Goal: Information Seeking & Learning: Learn about a topic

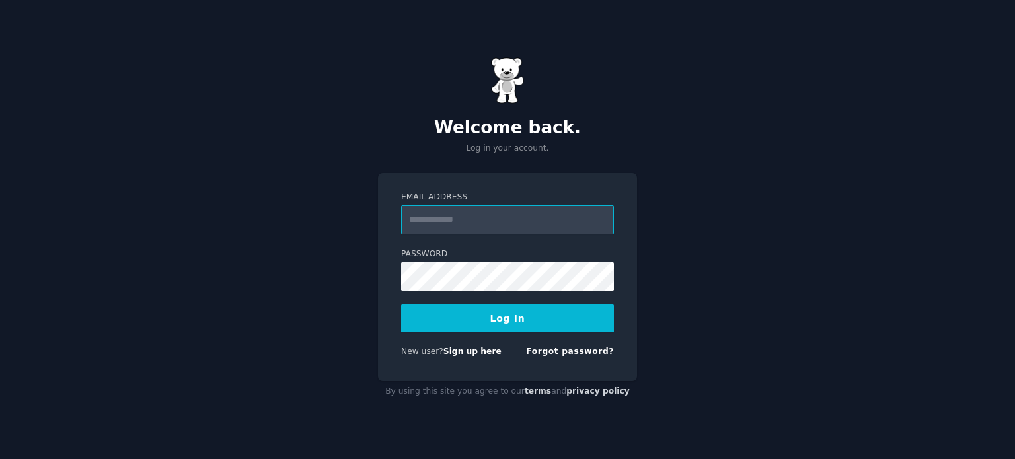
type input "**********"
click at [505, 316] on button "Log In" at bounding box center [507, 319] width 213 height 28
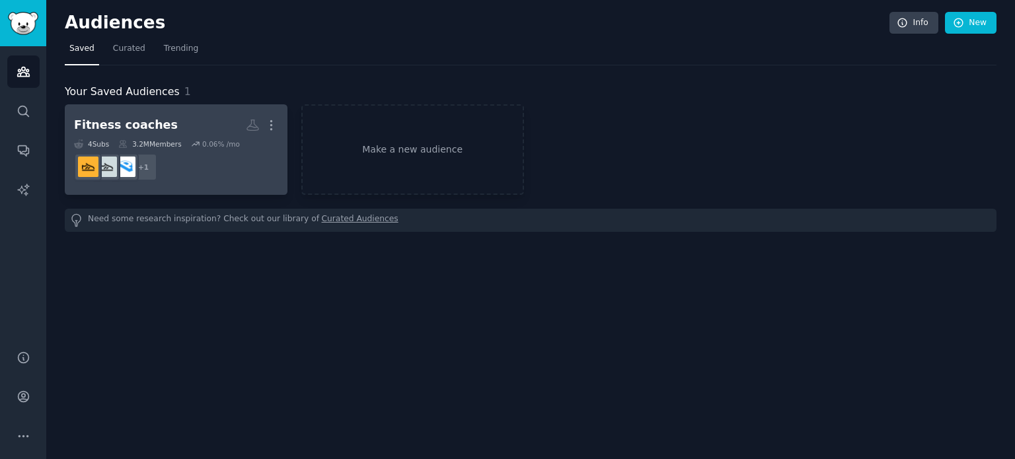
click at [201, 188] on link "Fitness coaches More 4 Sub s 3.2M Members 0.06 % /mo + 1" at bounding box center [176, 149] width 223 height 91
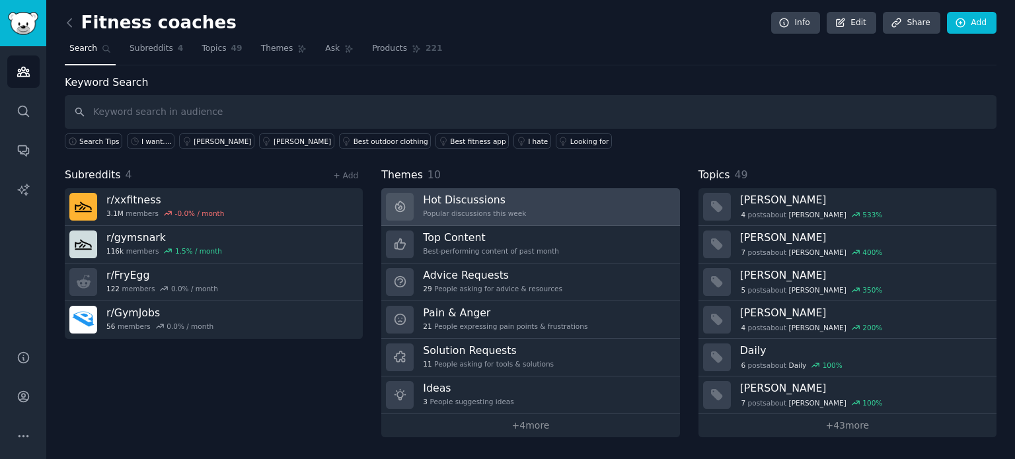
click at [449, 209] on div "Popular discussions this week" at bounding box center [474, 213] width 103 height 9
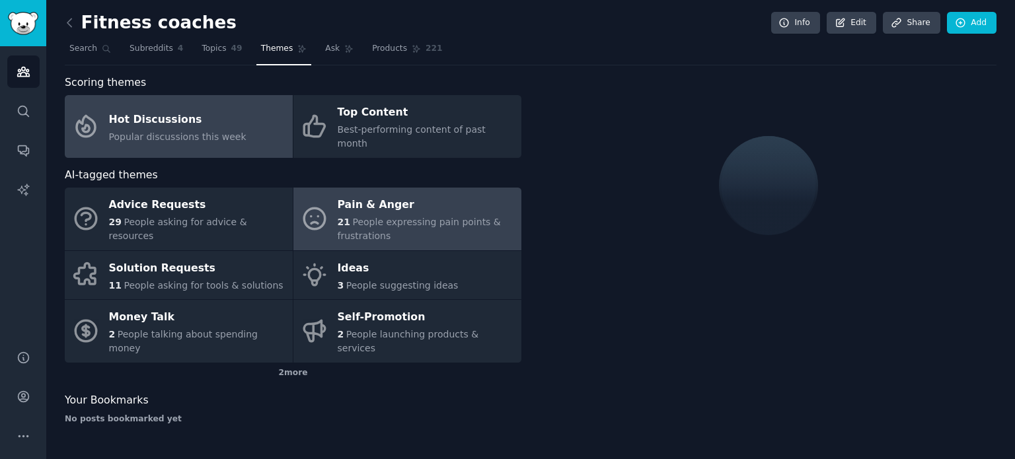
click at [399, 223] on div "21 People expressing pain points & frustrations" at bounding box center [426, 229] width 177 height 28
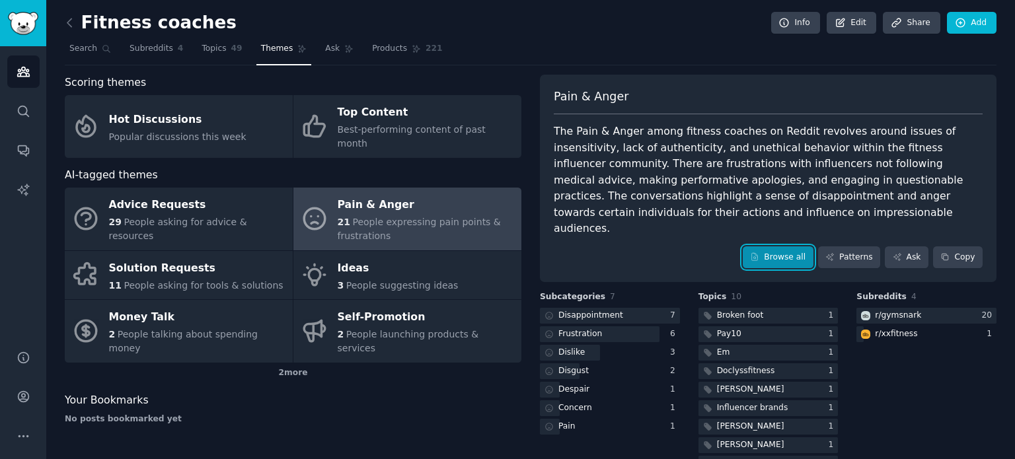
click at [771, 246] on link "Browse all" at bounding box center [778, 257] width 71 height 22
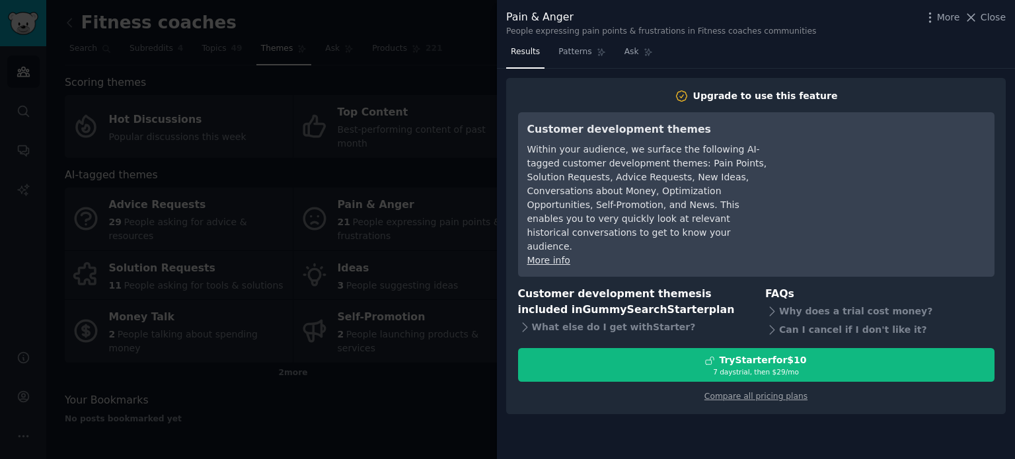
click at [471, 146] on div at bounding box center [507, 229] width 1015 height 459
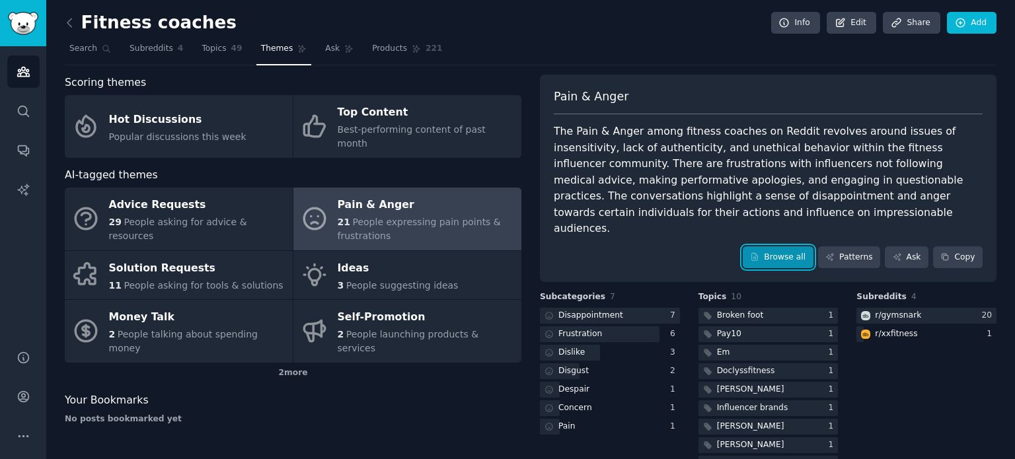
scroll to position [34, 0]
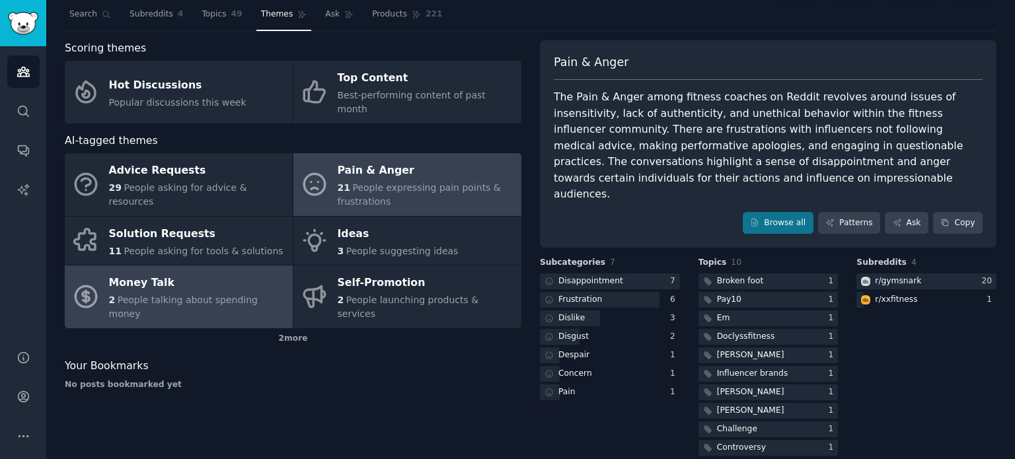
click at [210, 277] on div "Money Talk" at bounding box center [197, 283] width 177 height 21
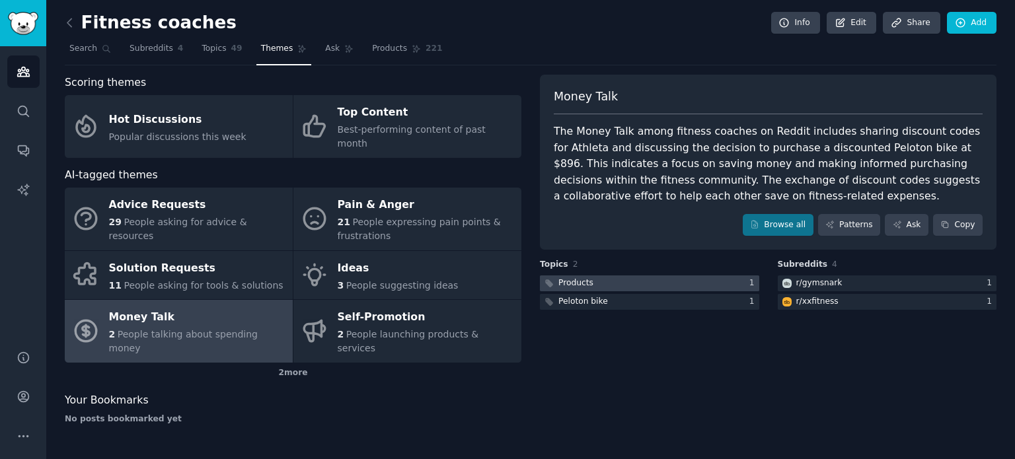
click at [582, 282] on div "Products" at bounding box center [575, 283] width 35 height 12
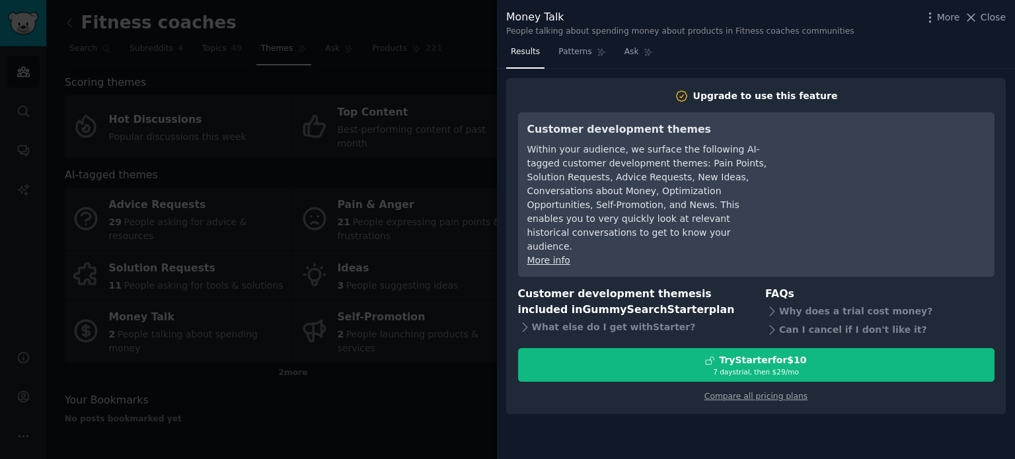
click at [462, 229] on div at bounding box center [507, 229] width 1015 height 459
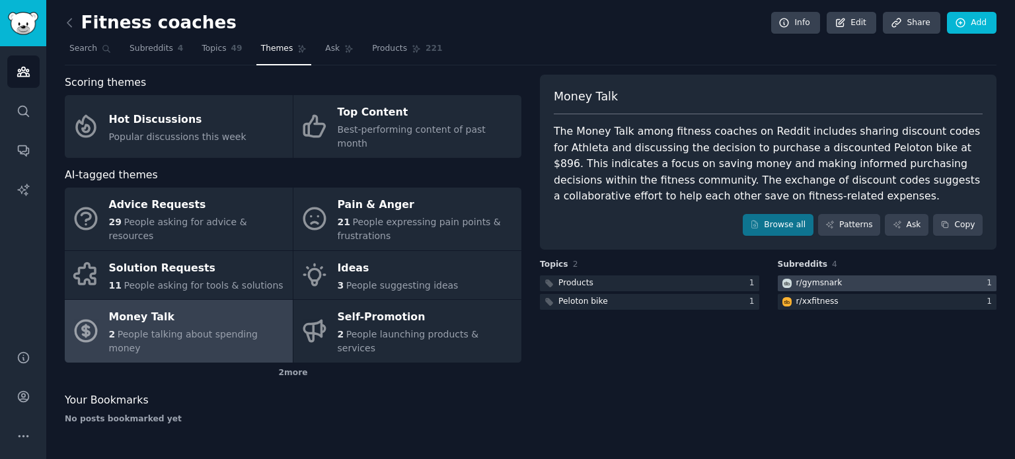
click at [803, 280] on div "r/ gymsnark" at bounding box center [819, 283] width 46 height 12
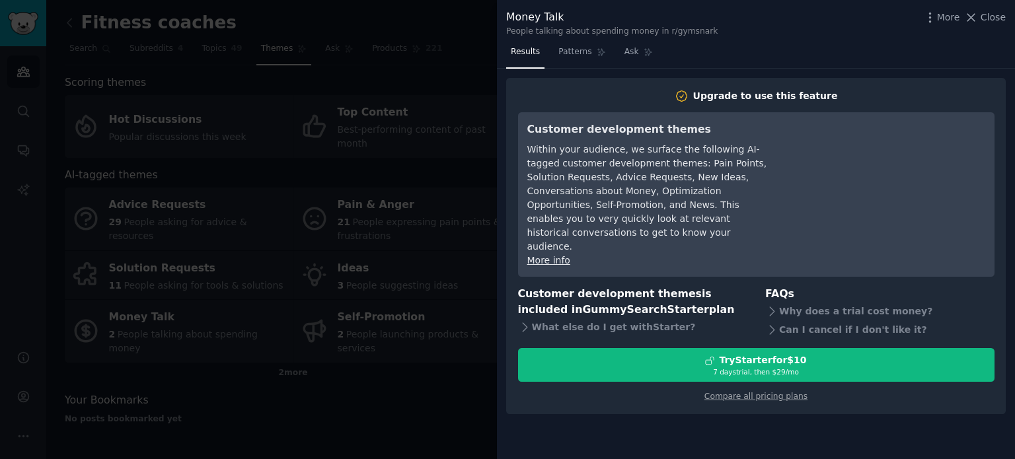
click at [468, 270] on div at bounding box center [507, 229] width 1015 height 459
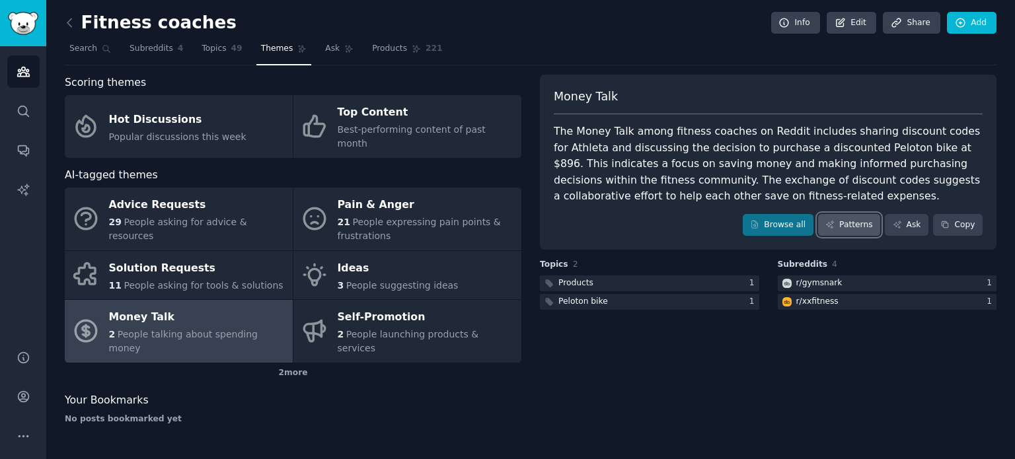
click at [852, 219] on link "Patterns" at bounding box center [849, 225] width 62 height 22
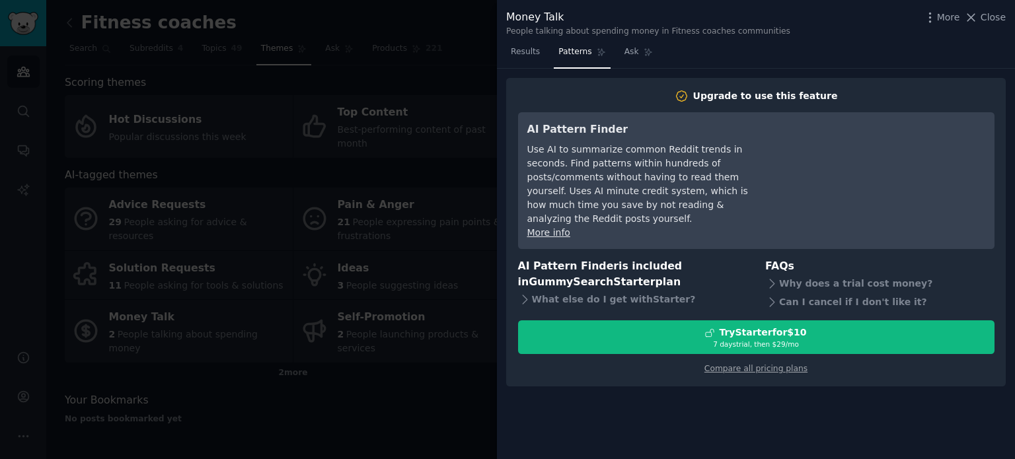
click at [444, 249] on div at bounding box center [507, 229] width 1015 height 459
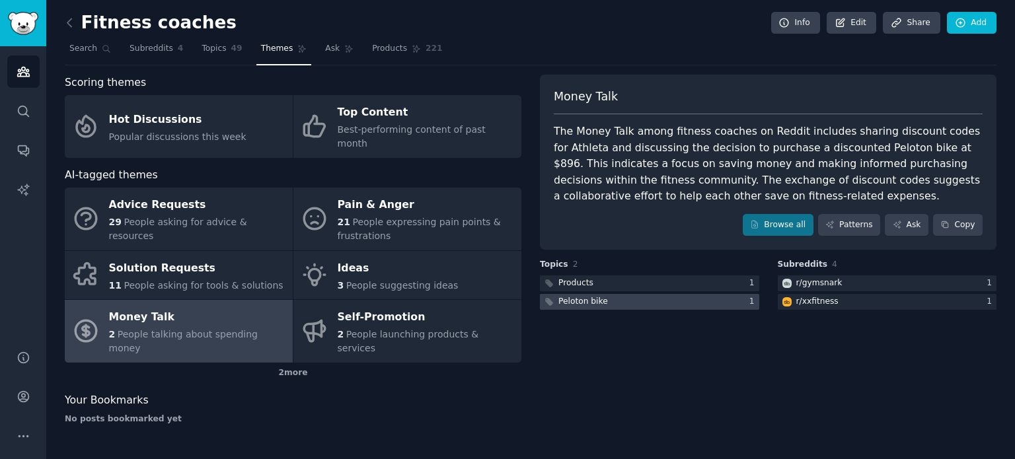
click at [590, 299] on div "Peloton bike" at bounding box center [583, 302] width 50 height 12
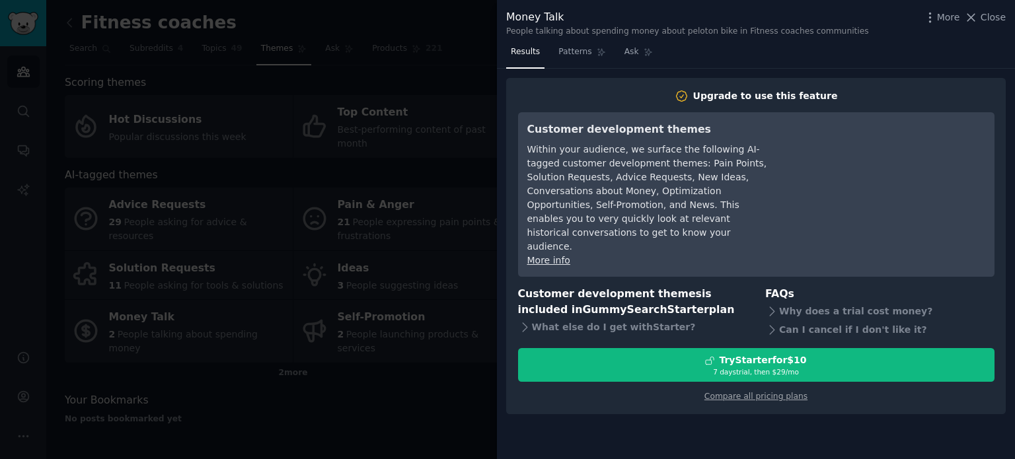
click at [466, 279] on div at bounding box center [507, 229] width 1015 height 459
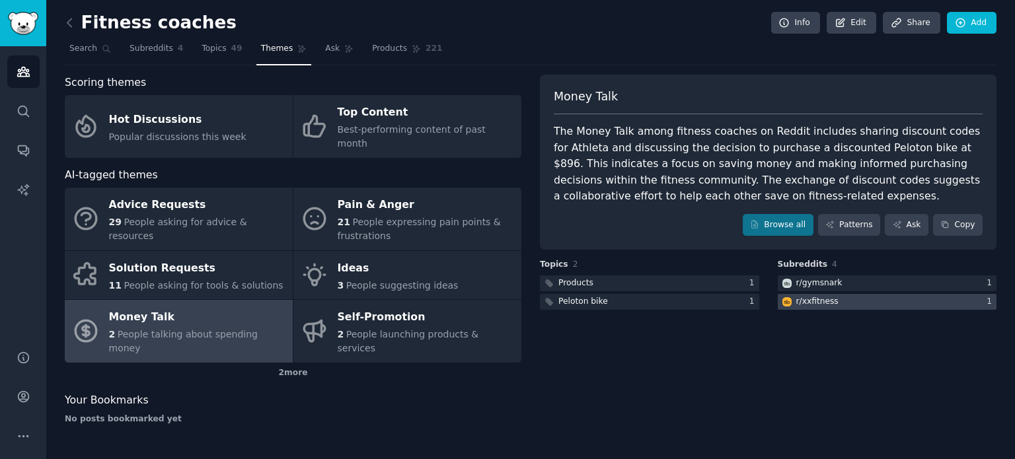
click at [834, 299] on div at bounding box center [887, 302] width 219 height 17
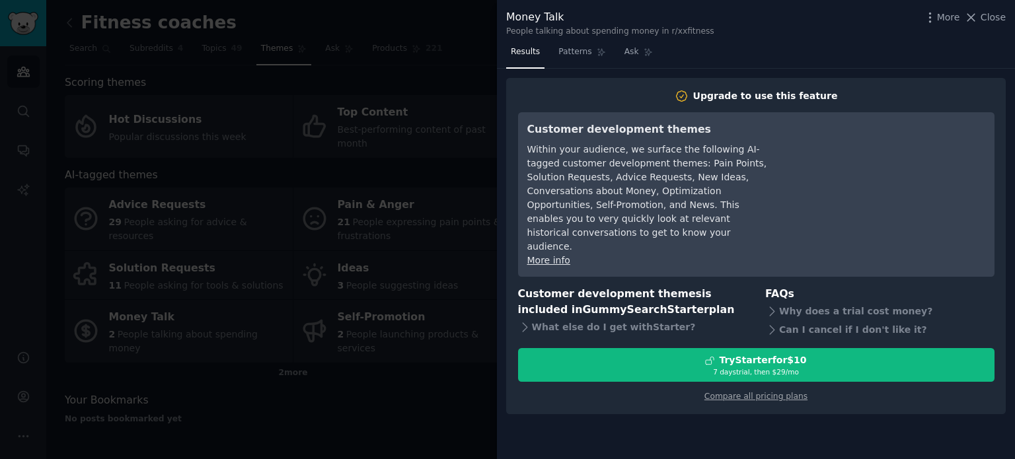
click at [443, 297] on div at bounding box center [507, 229] width 1015 height 459
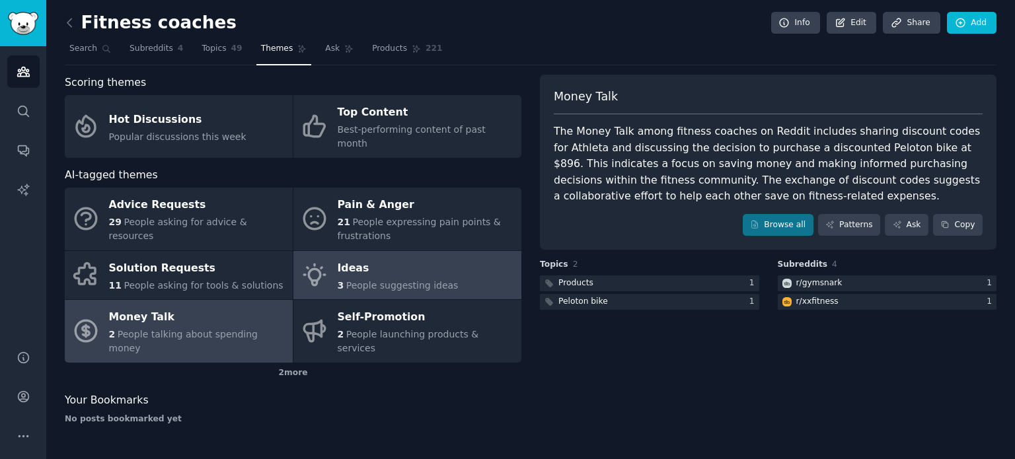
click at [385, 280] on span "People suggesting ideas" at bounding box center [402, 285] width 112 height 11
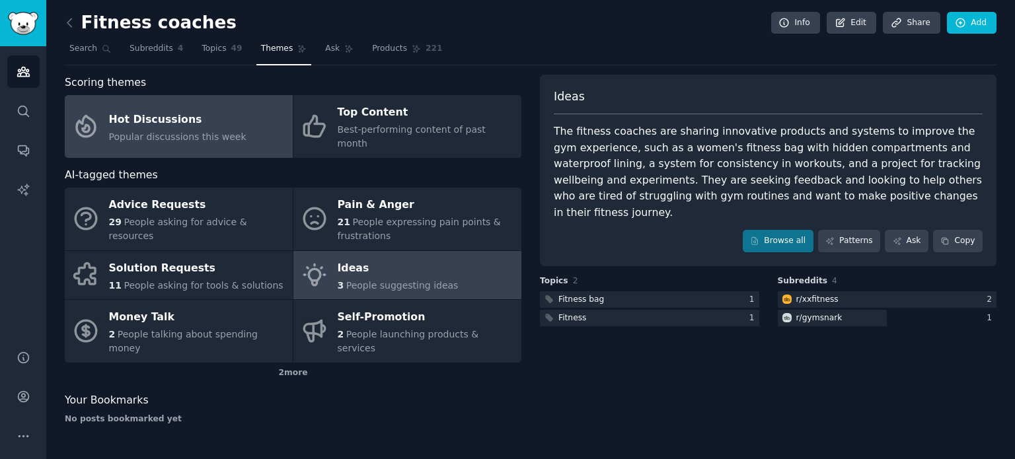
click at [201, 137] on link "Hot Discussions Popular discussions this week" at bounding box center [179, 126] width 228 height 63
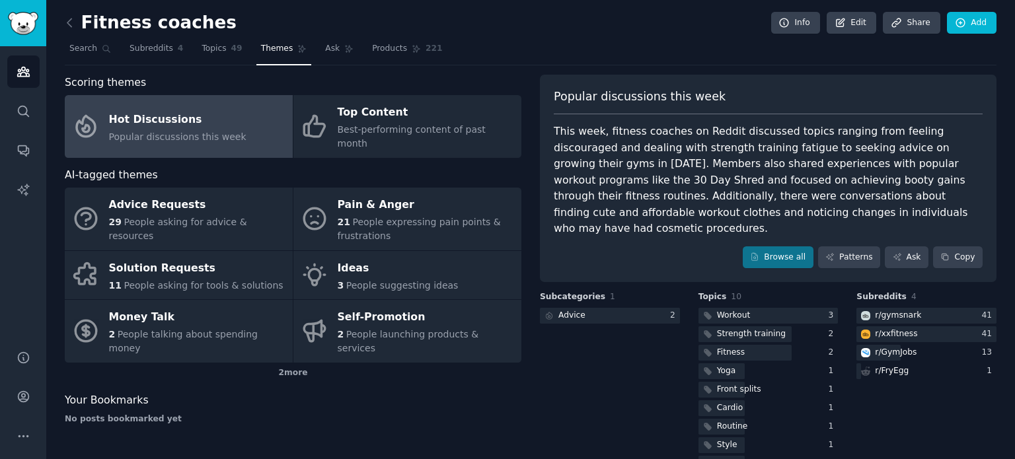
scroll to position [34, 0]
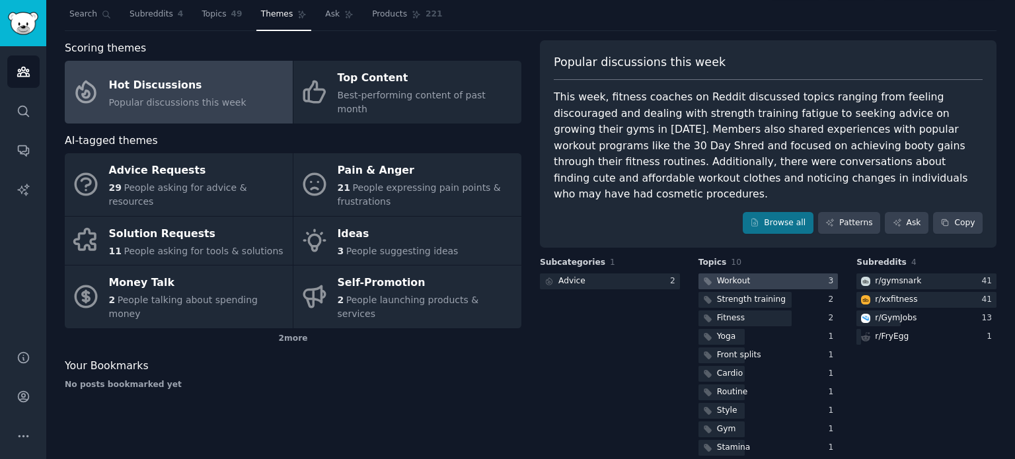
click at [729, 275] on div "Workout" at bounding box center [734, 281] width 34 height 12
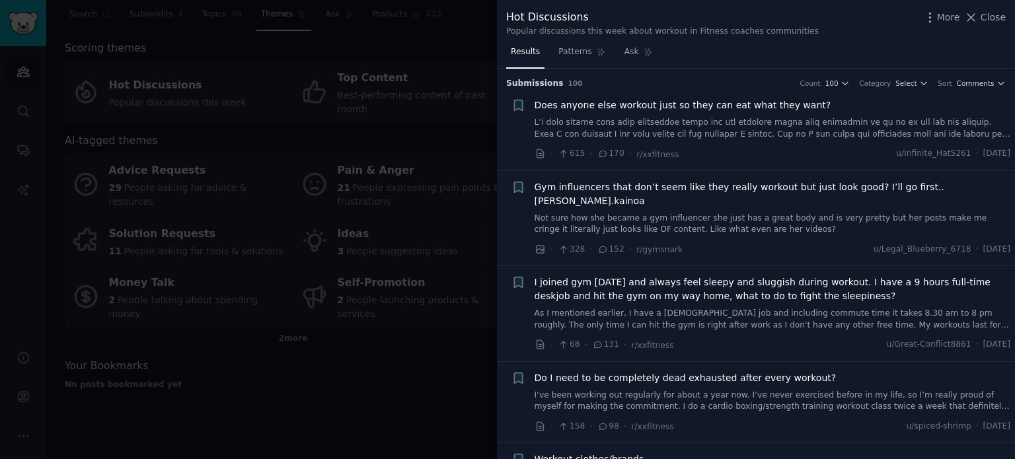
click at [779, 135] on link at bounding box center [772, 128] width 476 height 23
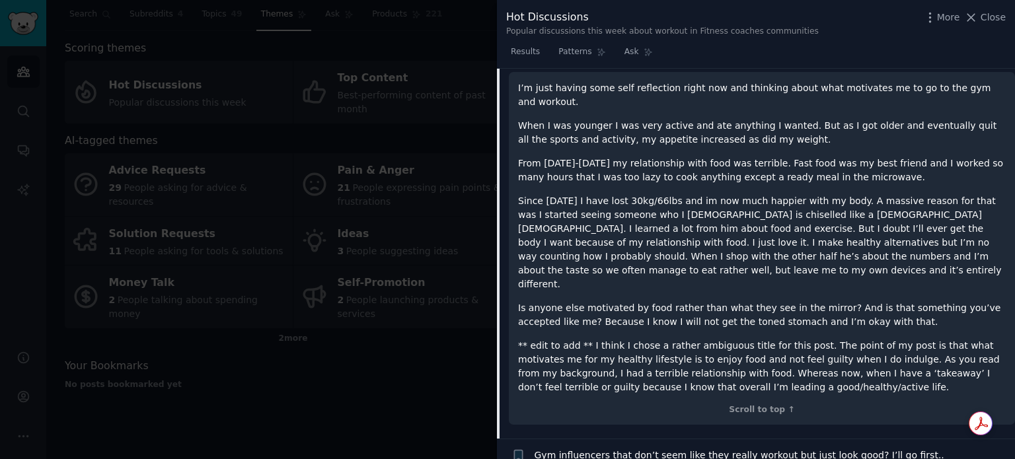
scroll to position [157, 0]
click at [782, 403] on div "Scroll to top ↑" at bounding box center [762, 409] width 488 height 12
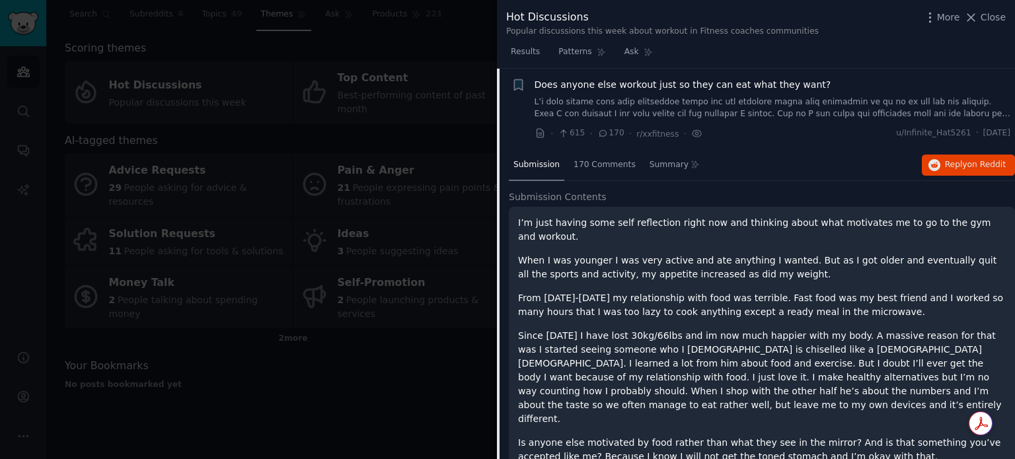
click at [513, 323] on div "I’m just having some self reflection right now and thinking about what motivate…" at bounding box center [762, 383] width 506 height 353
click at [476, 331] on div at bounding box center [507, 229] width 1015 height 459
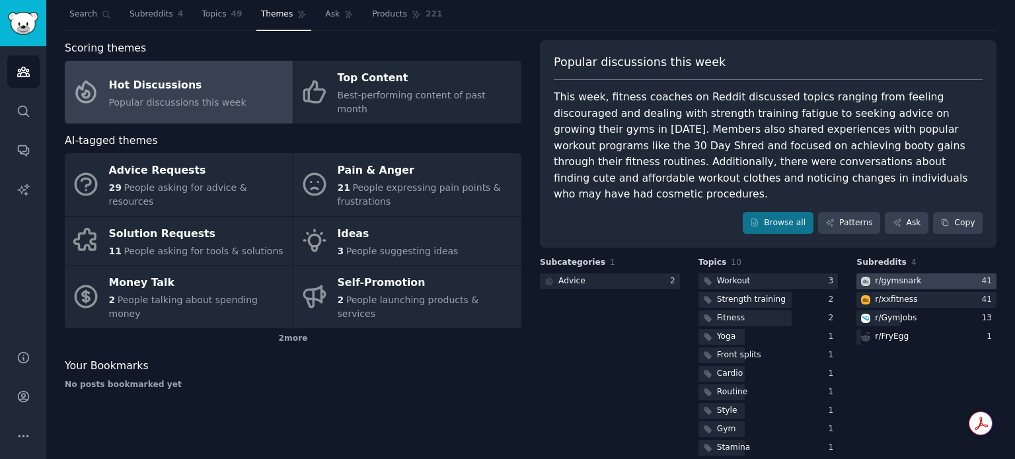
click at [896, 275] on div "r/ gymsnark" at bounding box center [898, 281] width 46 height 12
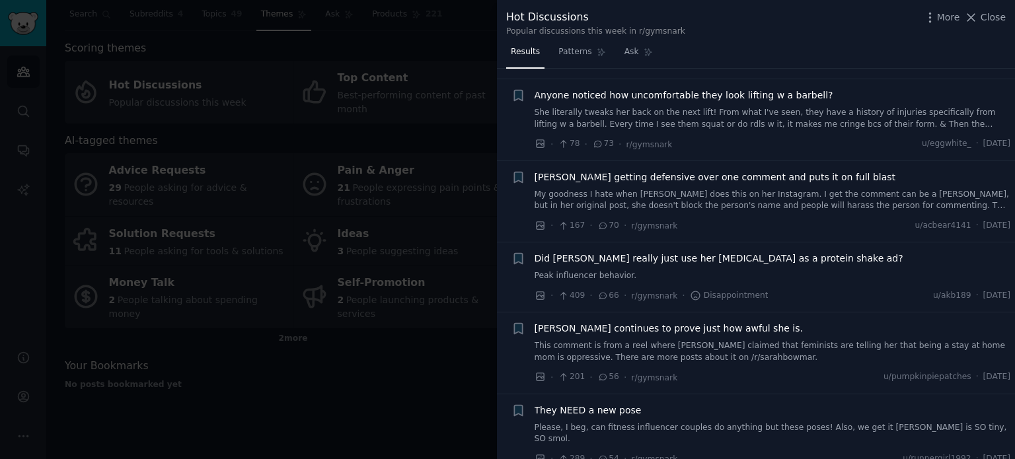
scroll to position [983, 0]
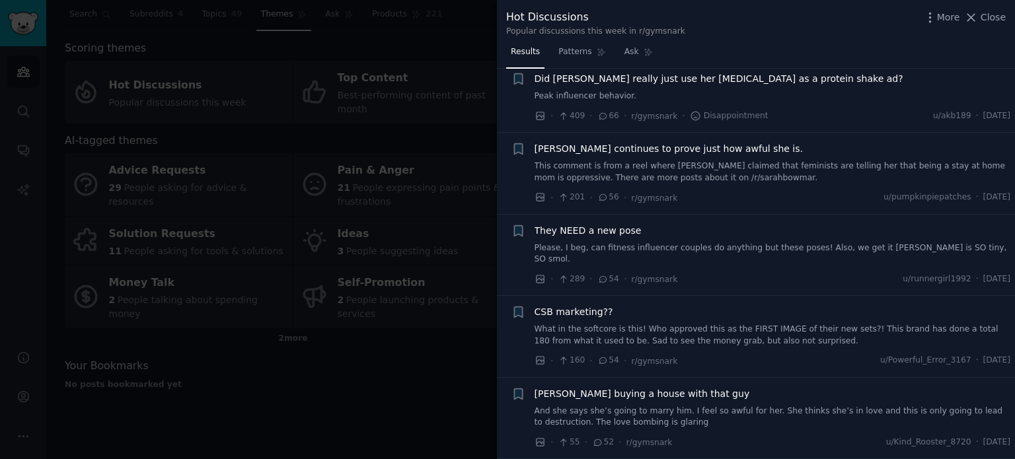
click at [490, 347] on div at bounding box center [507, 229] width 1015 height 459
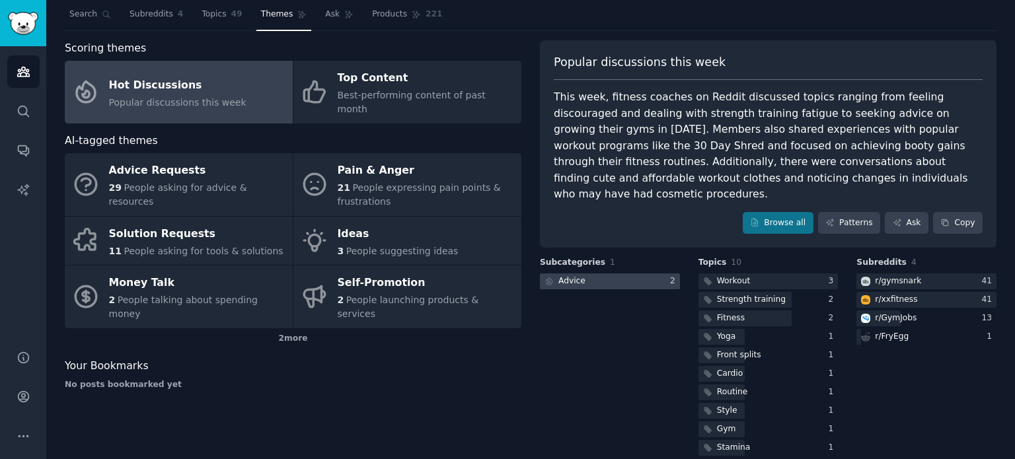
click at [635, 274] on div at bounding box center [610, 282] width 140 height 17
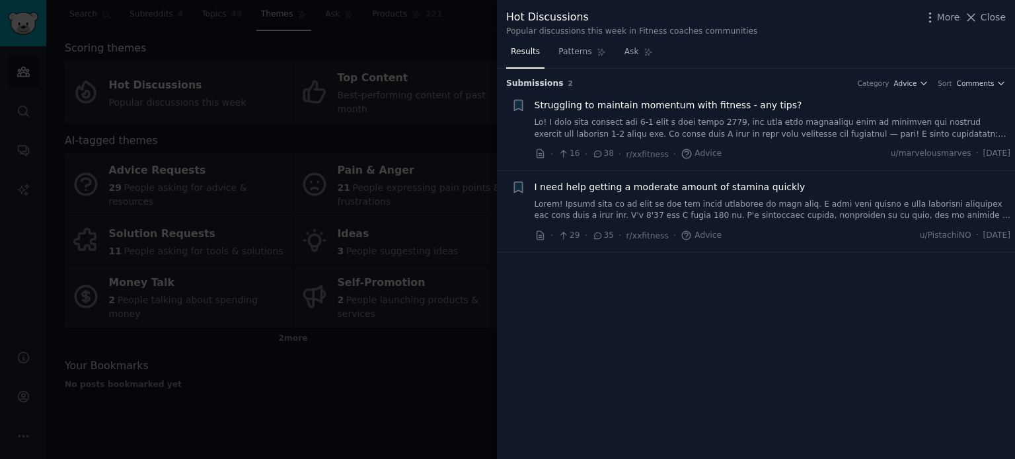
click at [819, 127] on link at bounding box center [772, 128] width 476 height 23
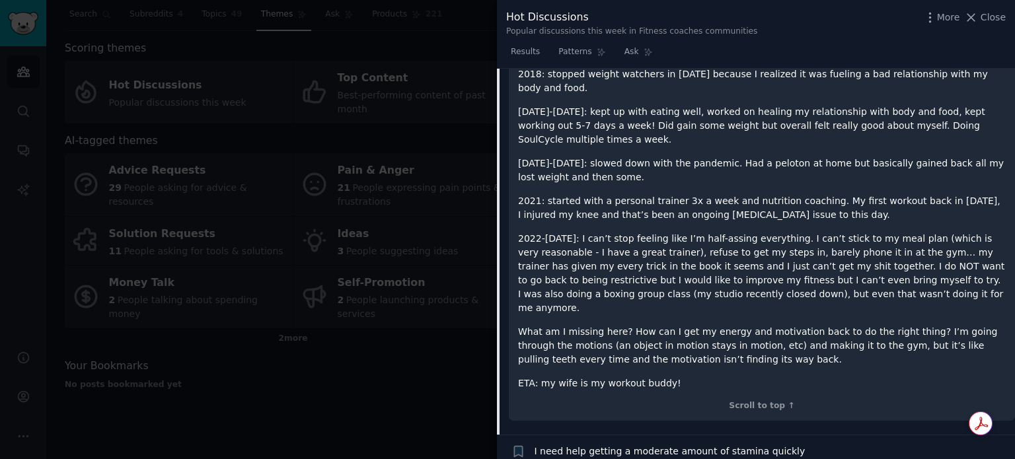
scroll to position [273, 0]
click at [444, 392] on div at bounding box center [507, 229] width 1015 height 459
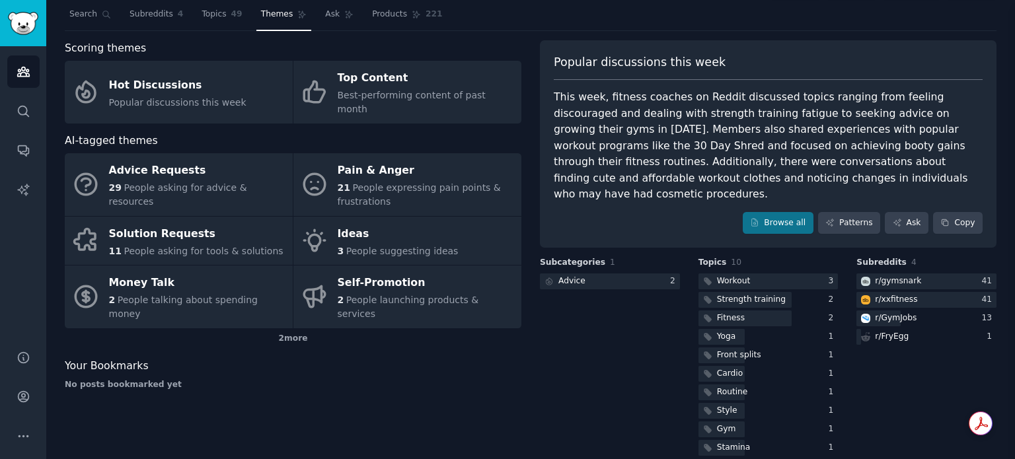
click at [444, 392] on div at bounding box center [507, 229] width 1015 height 459
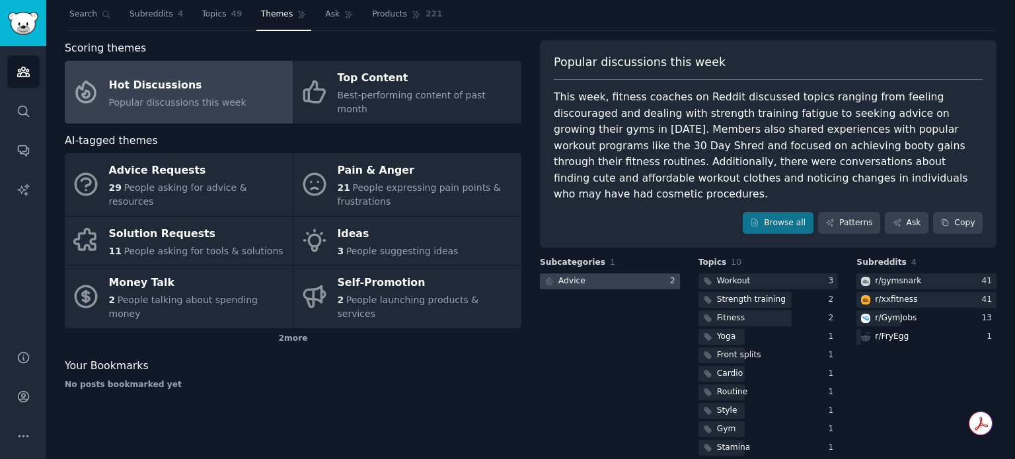
click at [660, 274] on div at bounding box center [610, 282] width 140 height 17
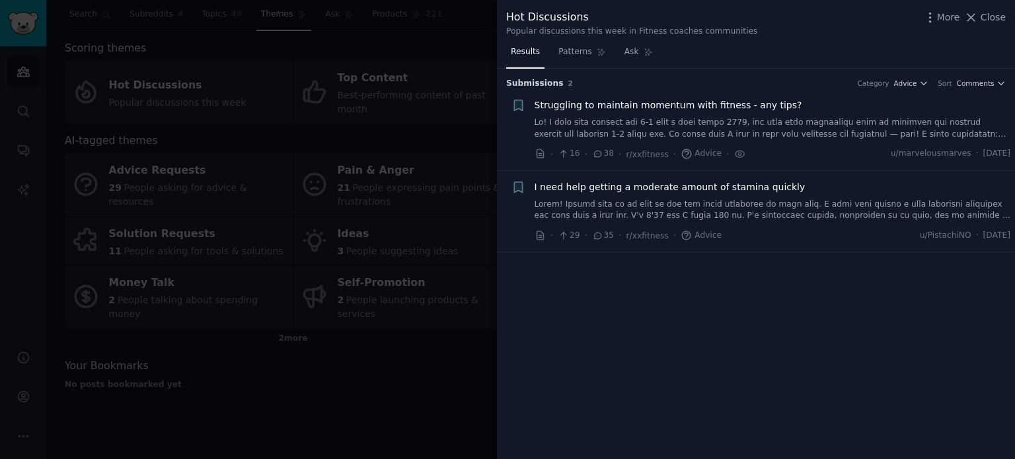
click at [425, 367] on div at bounding box center [507, 229] width 1015 height 459
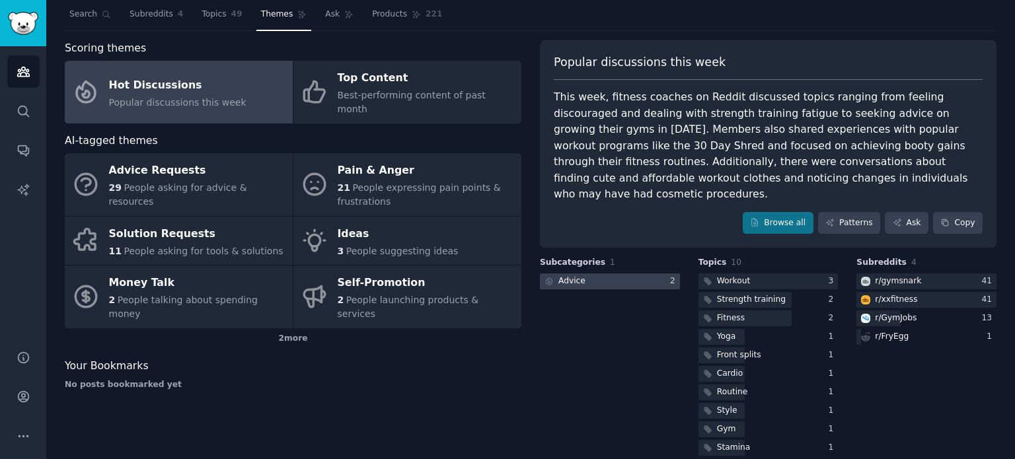
click at [609, 274] on div at bounding box center [610, 282] width 140 height 17
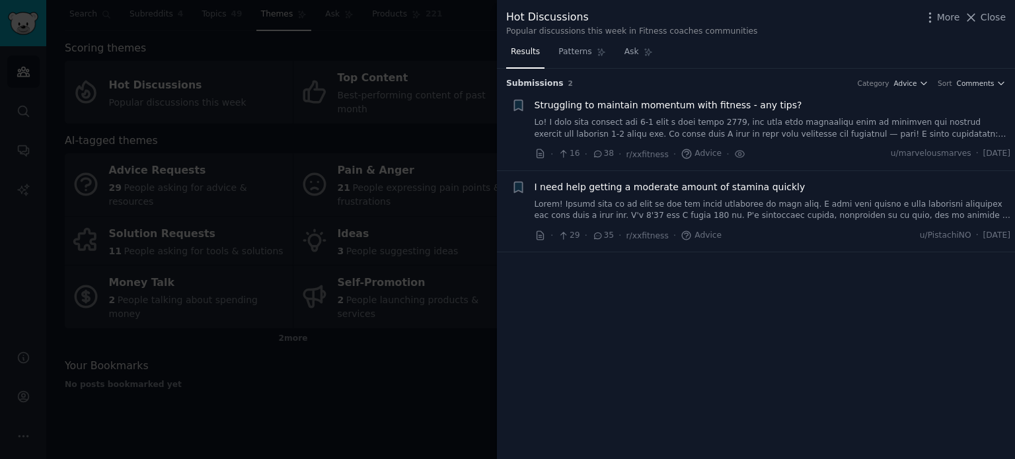
click at [656, 203] on link at bounding box center [772, 210] width 476 height 23
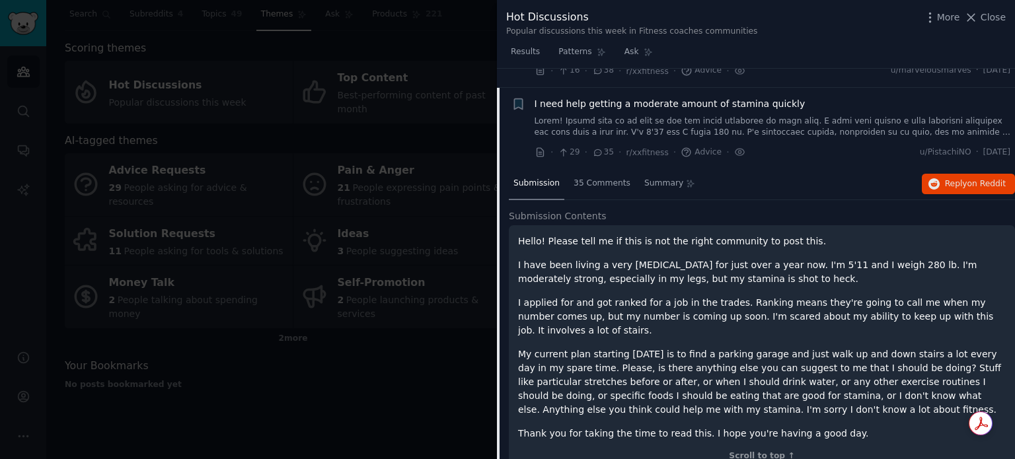
scroll to position [95, 0]
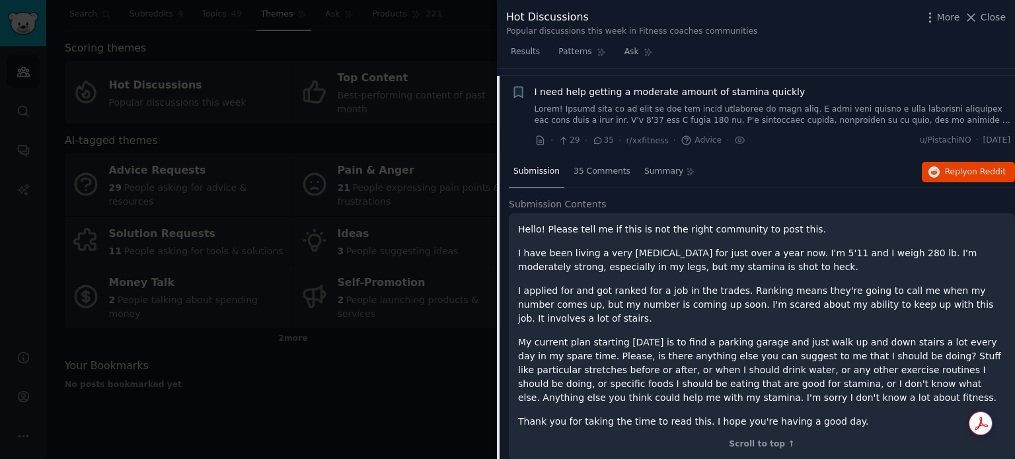
click at [490, 359] on div at bounding box center [507, 229] width 1015 height 459
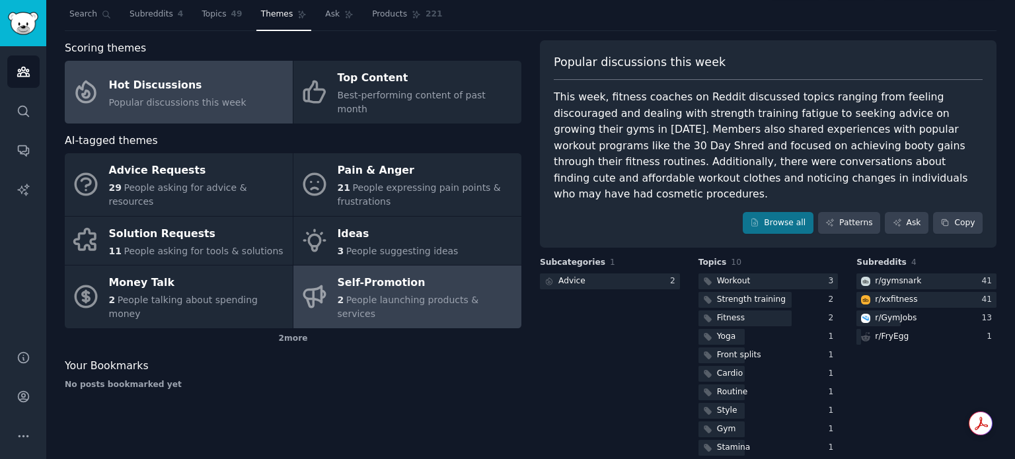
click at [442, 273] on div "Self-Promotion" at bounding box center [426, 283] width 177 height 21
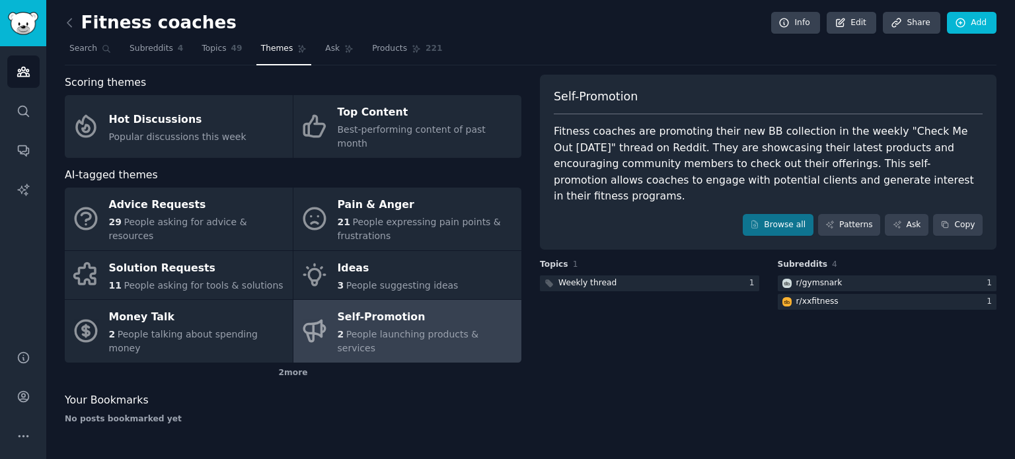
click at [468, 329] on span "People launching products & services" at bounding box center [408, 341] width 141 height 24
click at [653, 259] on div "Topics 1 Weekly thread 1" at bounding box center [649, 286] width 219 height 54
click at [655, 275] on div at bounding box center [649, 283] width 219 height 17
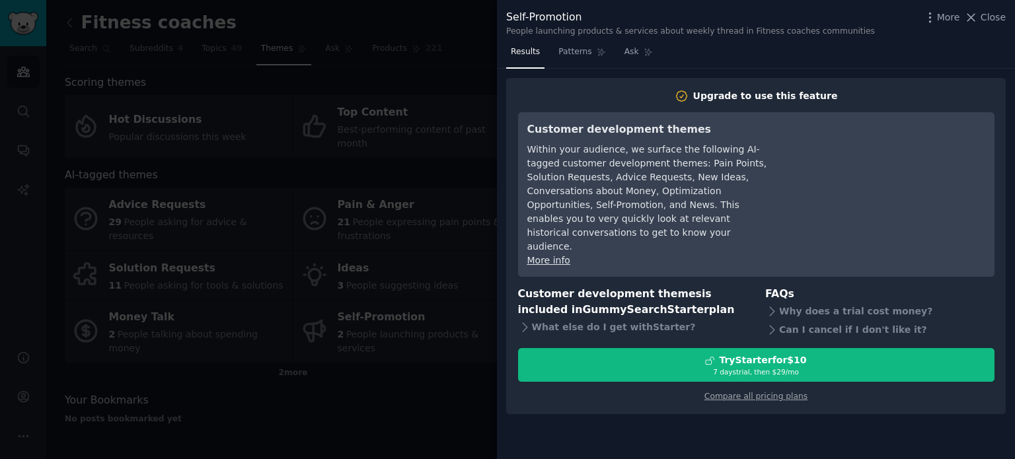
click at [480, 258] on div at bounding box center [507, 229] width 1015 height 459
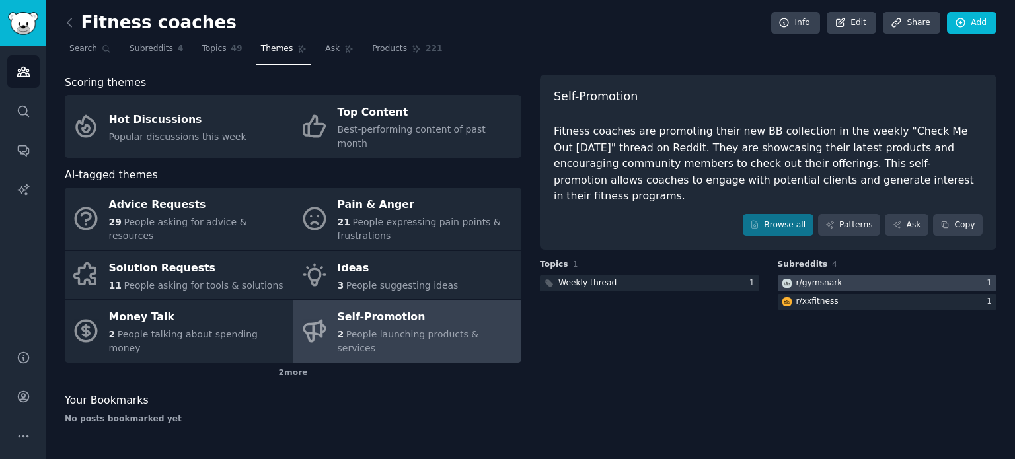
click at [823, 277] on div "r/ gymsnark" at bounding box center [819, 283] width 46 height 12
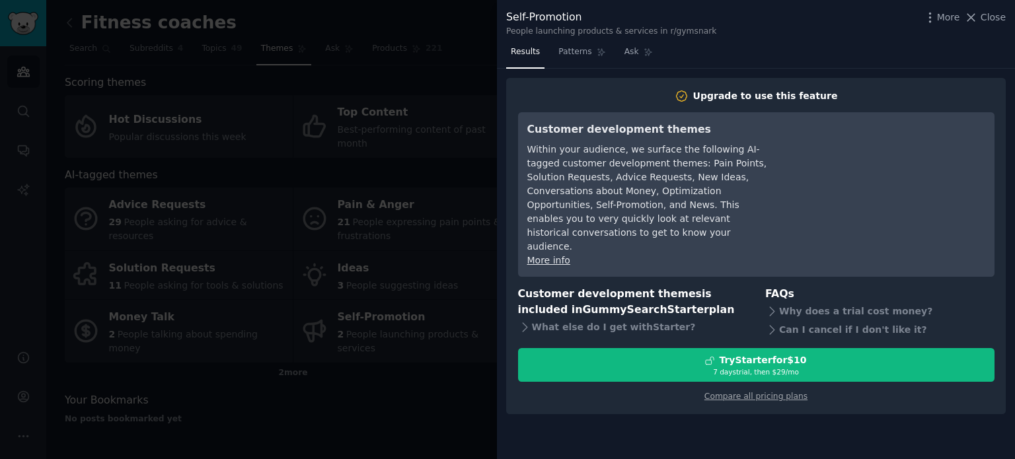
click at [474, 281] on div at bounding box center [507, 229] width 1015 height 459
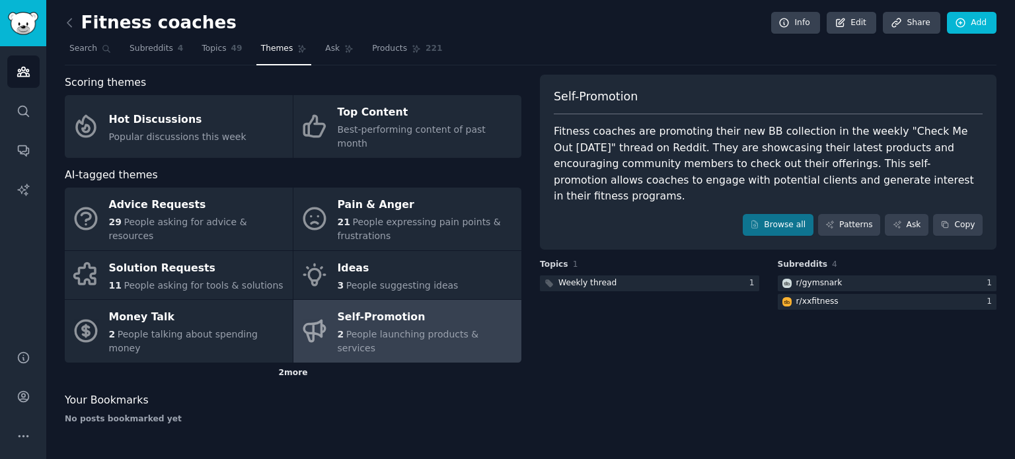
click at [292, 363] on div "2 more" at bounding box center [293, 373] width 457 height 21
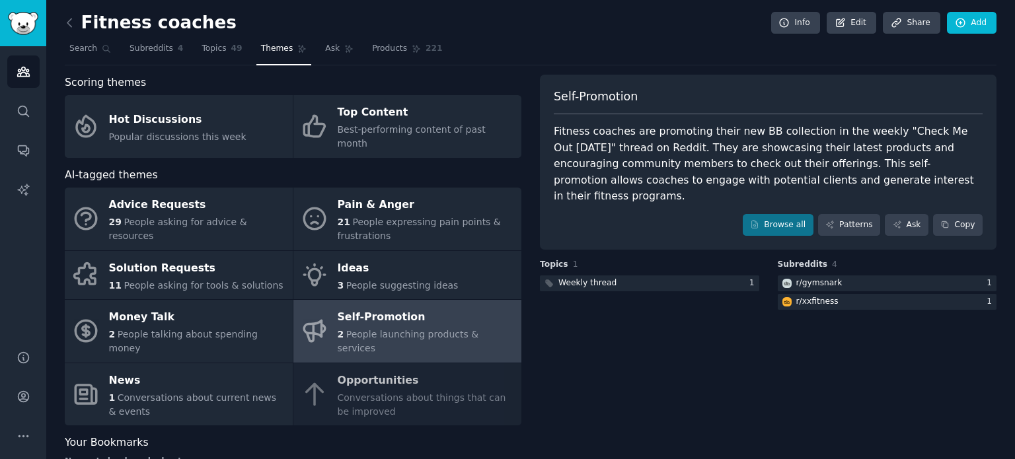
click at [364, 383] on div "Advice Requests 29 People asking for advice & resources Pain & Anger 21 People …" at bounding box center [293, 307] width 457 height 238
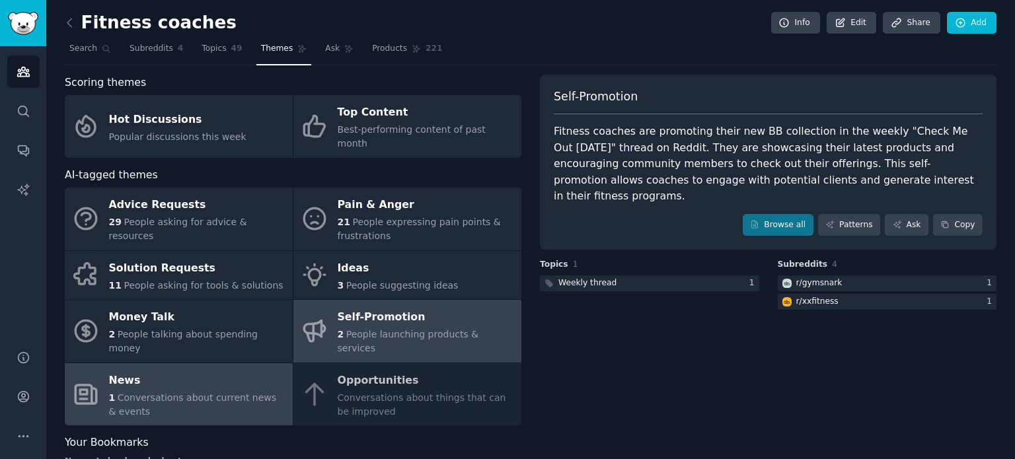
click at [238, 392] on span "Conversations about current news & events" at bounding box center [193, 404] width 168 height 24
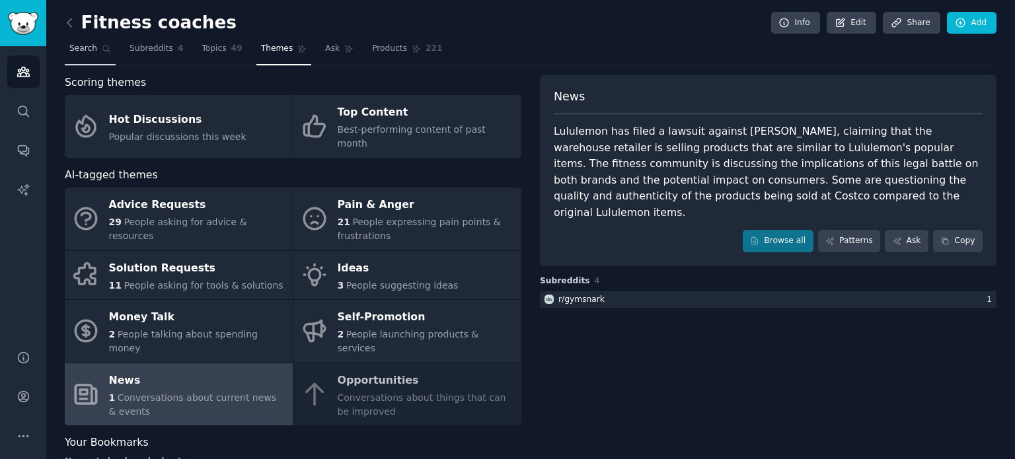
click at [102, 51] on icon at bounding box center [106, 48] width 9 height 9
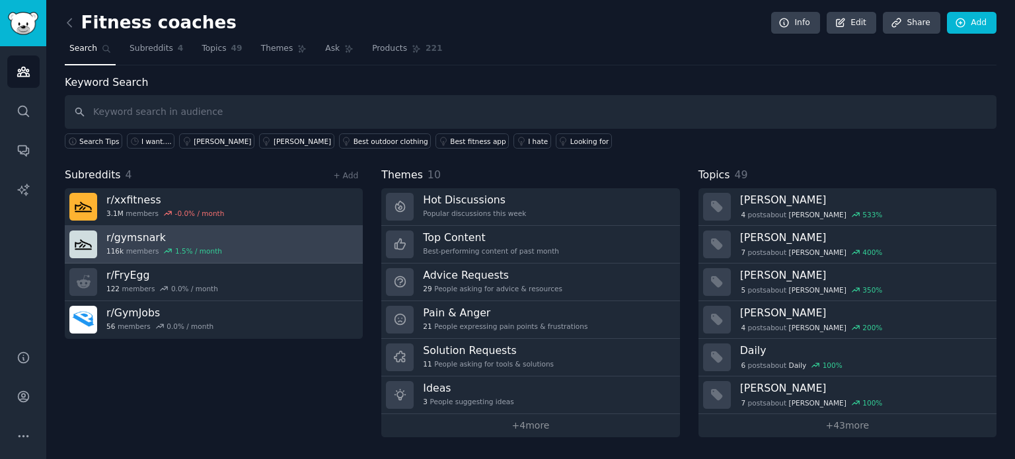
click at [188, 246] on div "1.5 % / month" at bounding box center [198, 250] width 47 height 9
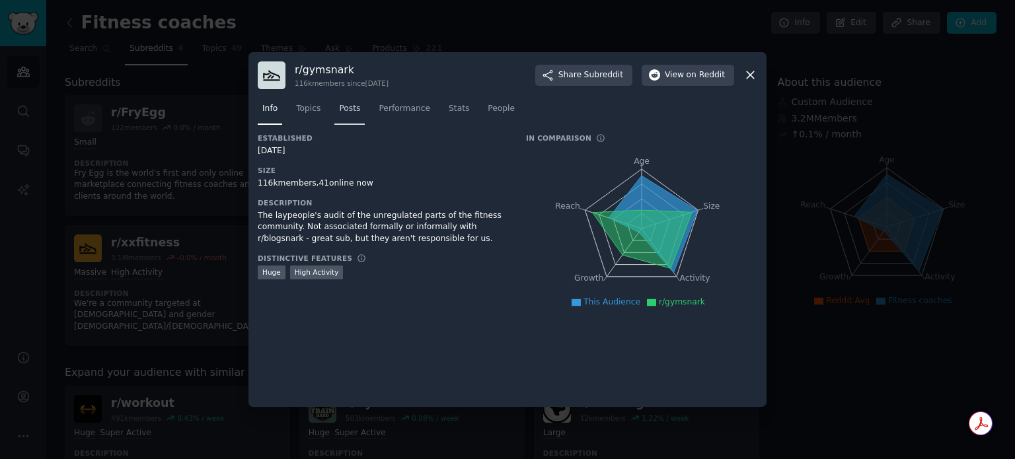
click at [342, 112] on span "Posts" at bounding box center [349, 109] width 21 height 12
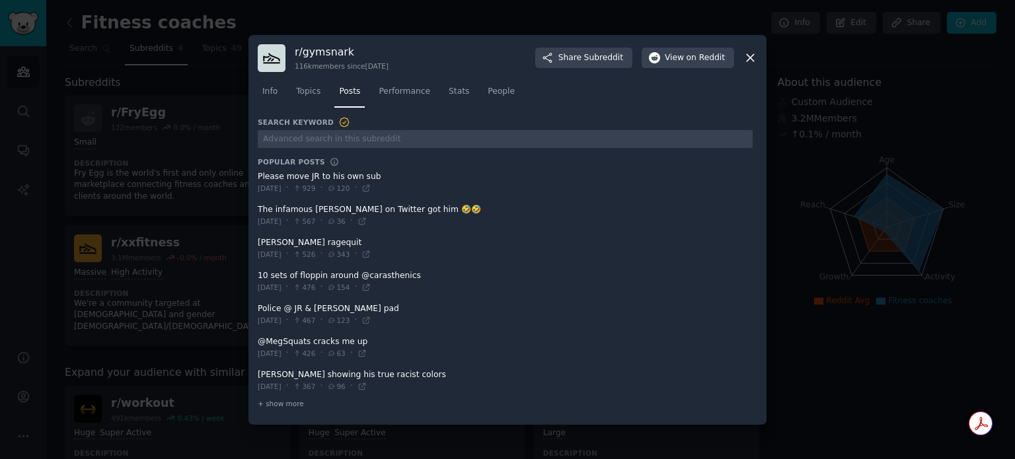
click at [748, 60] on icon at bounding box center [750, 57] width 7 height 7
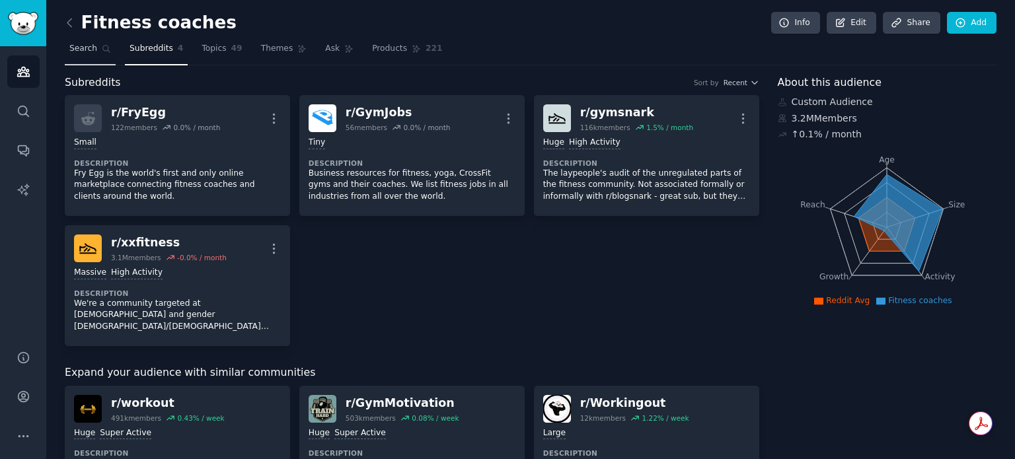
click at [85, 47] on span "Search" at bounding box center [83, 49] width 28 height 12
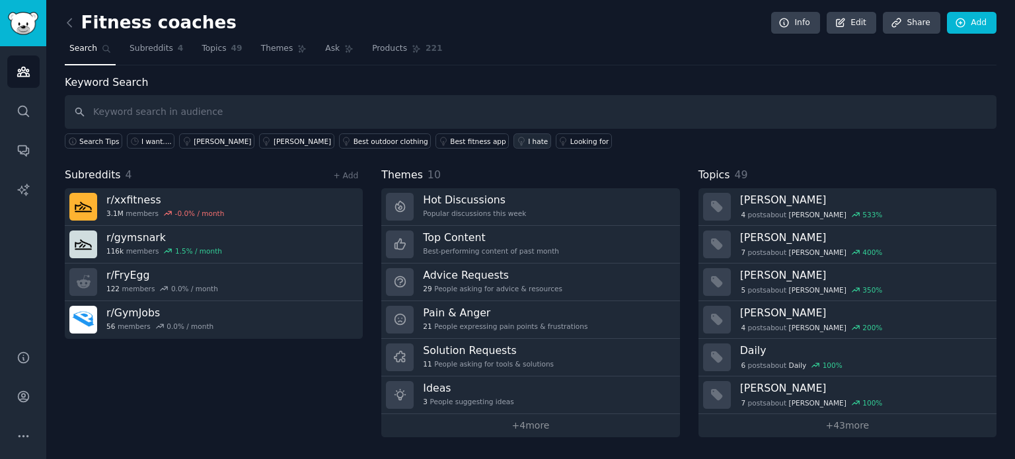
click at [517, 143] on icon at bounding box center [521, 141] width 9 height 9
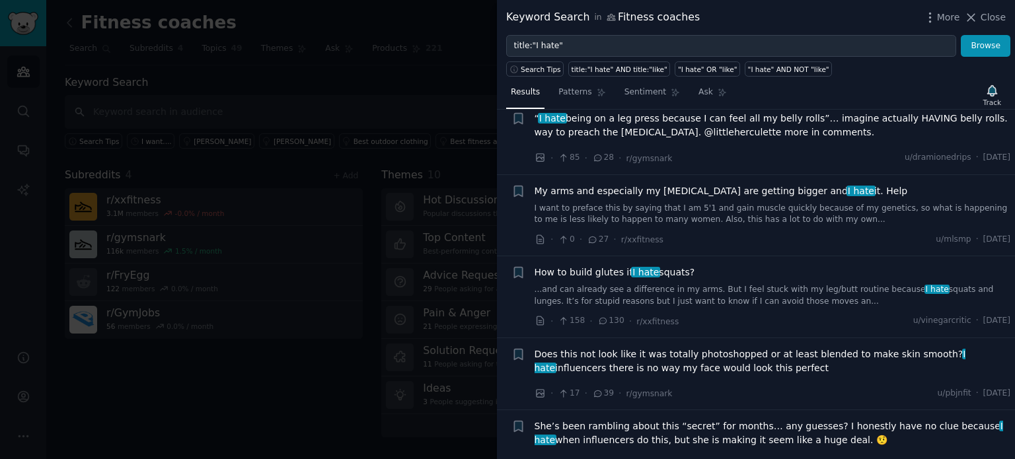
scroll to position [1582, 0]
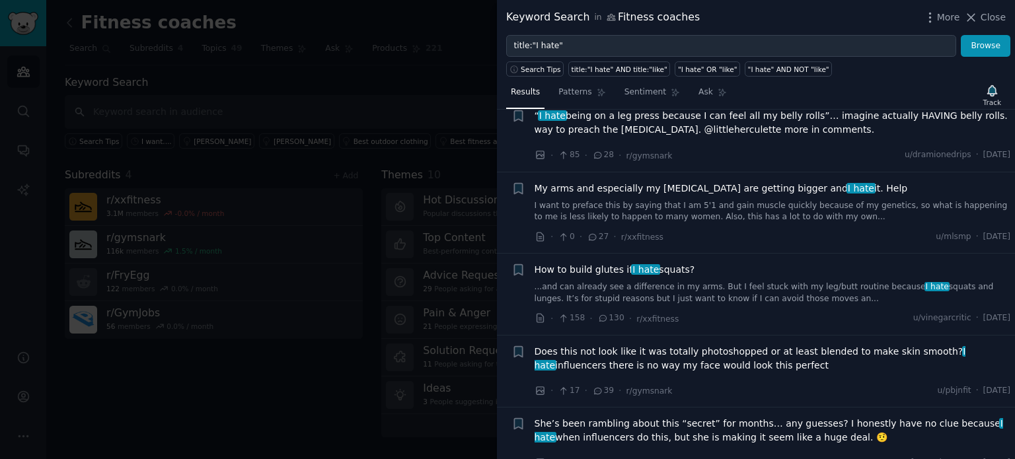
click at [372, 378] on div at bounding box center [507, 229] width 1015 height 459
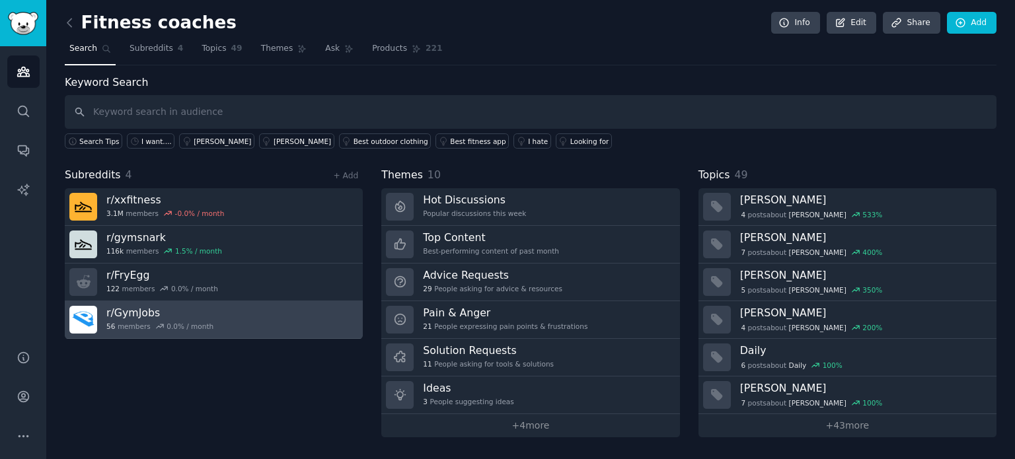
click at [297, 318] on link "r/ GymJobs 56 members 0.0 % / month" at bounding box center [214, 320] width 298 height 38
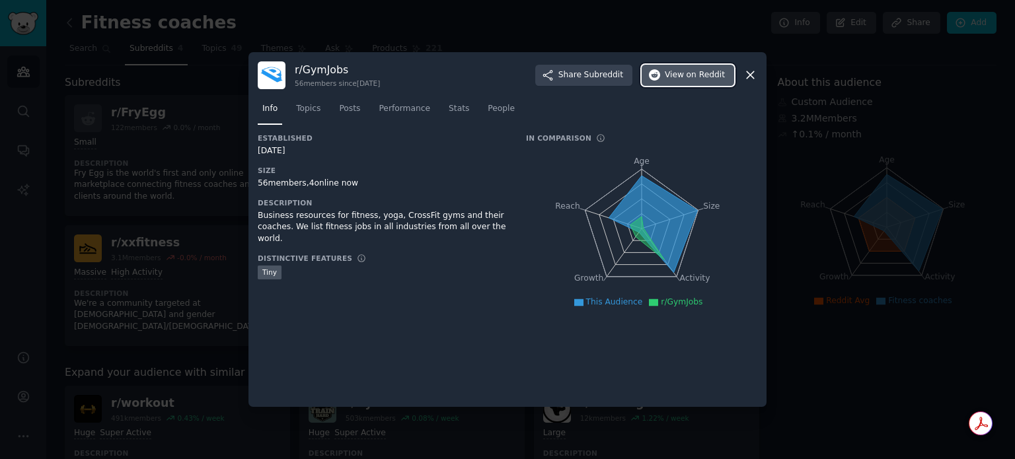
click at [660, 76] on icon "button" at bounding box center [655, 75] width 12 height 12
click at [748, 79] on icon at bounding box center [750, 75] width 14 height 14
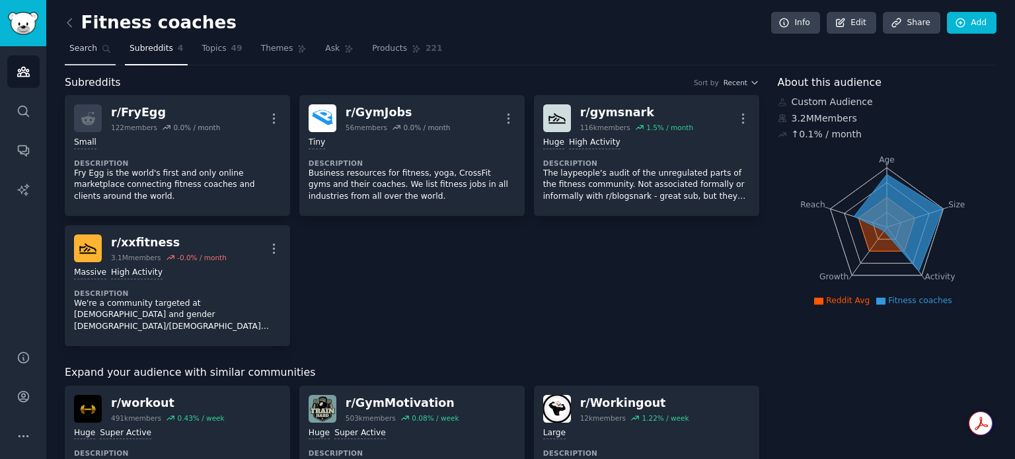
click at [92, 50] on span "Search" at bounding box center [83, 49] width 28 height 12
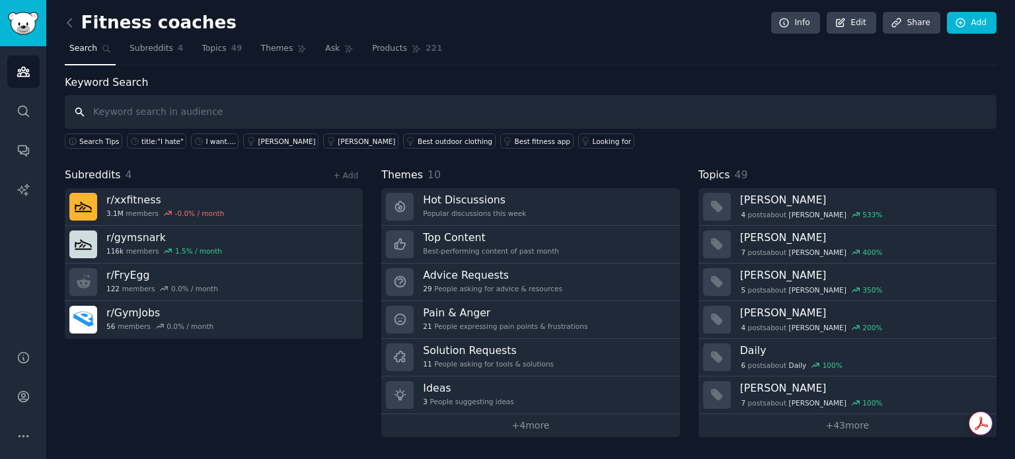
click at [141, 100] on input "text" at bounding box center [531, 112] width 932 height 34
type input "Fitness coaching"
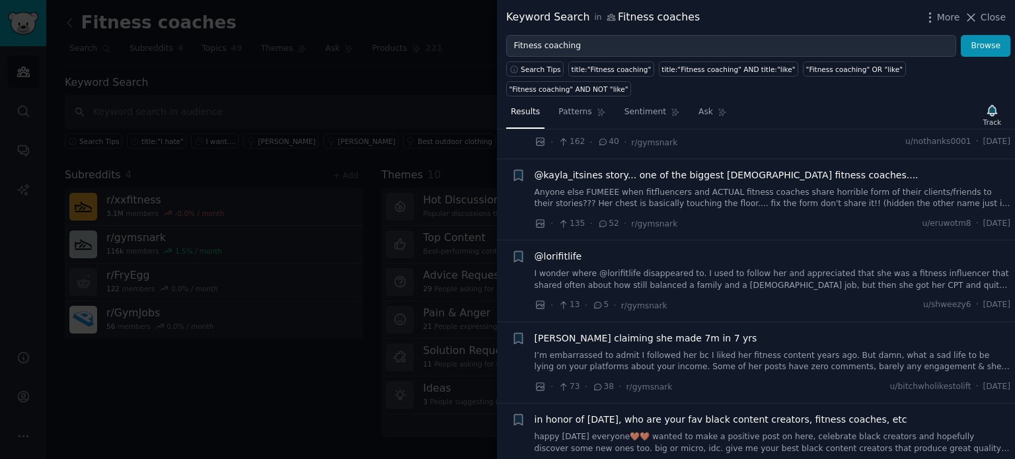
scroll to position [1373, 0]
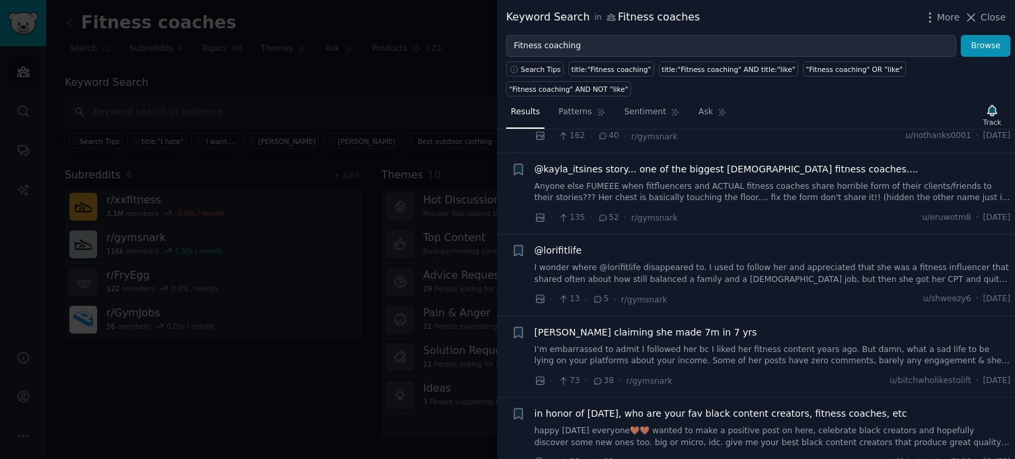
click at [314, 377] on div at bounding box center [507, 229] width 1015 height 459
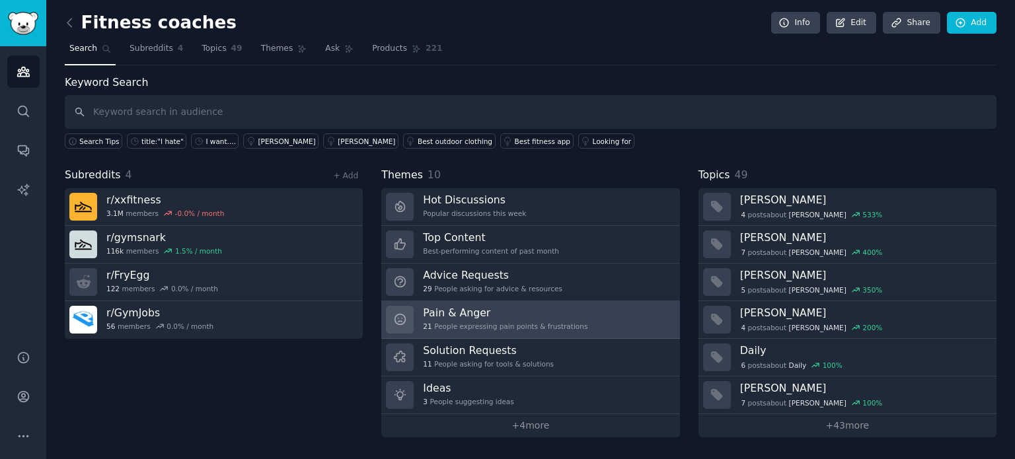
click at [494, 324] on div "21 People expressing pain points & frustrations" at bounding box center [505, 326] width 165 height 9
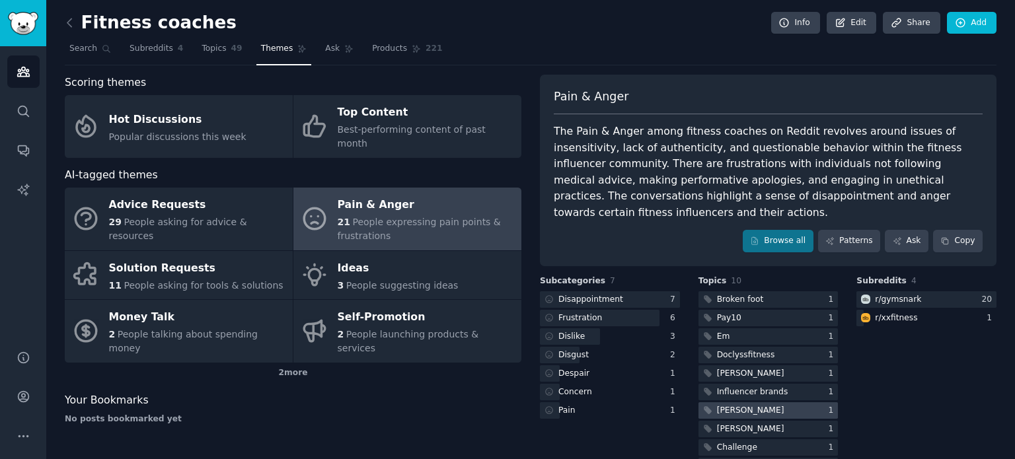
scroll to position [18, 0]
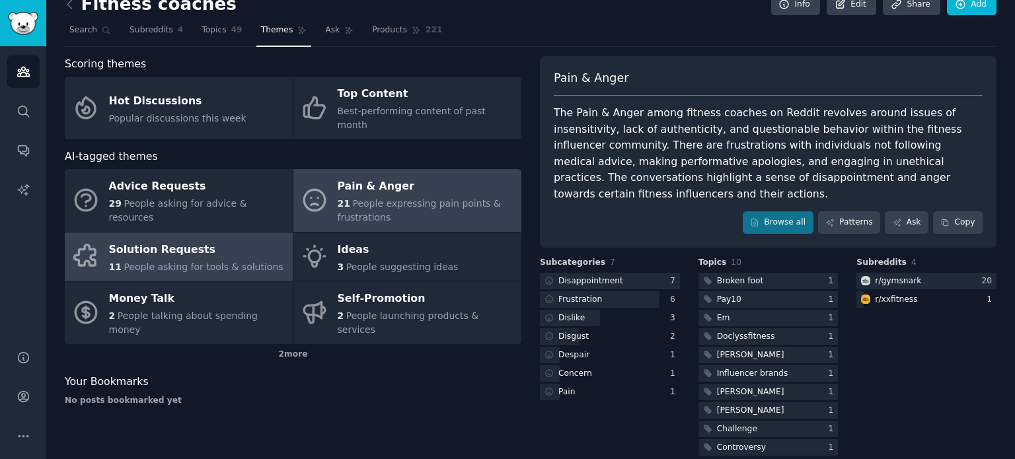
click at [219, 259] on link "Solution Requests 11 People asking for tools & solutions" at bounding box center [179, 257] width 228 height 49
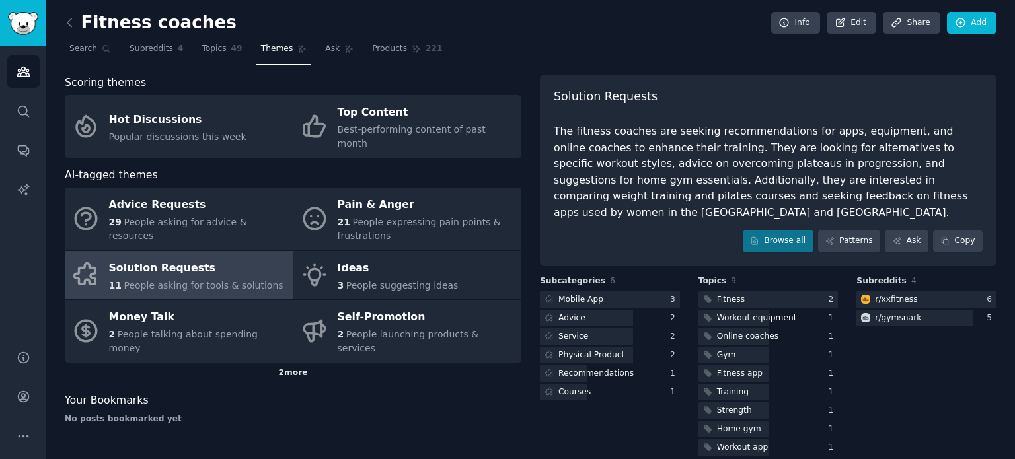
click at [294, 363] on div "2 more" at bounding box center [293, 373] width 457 height 21
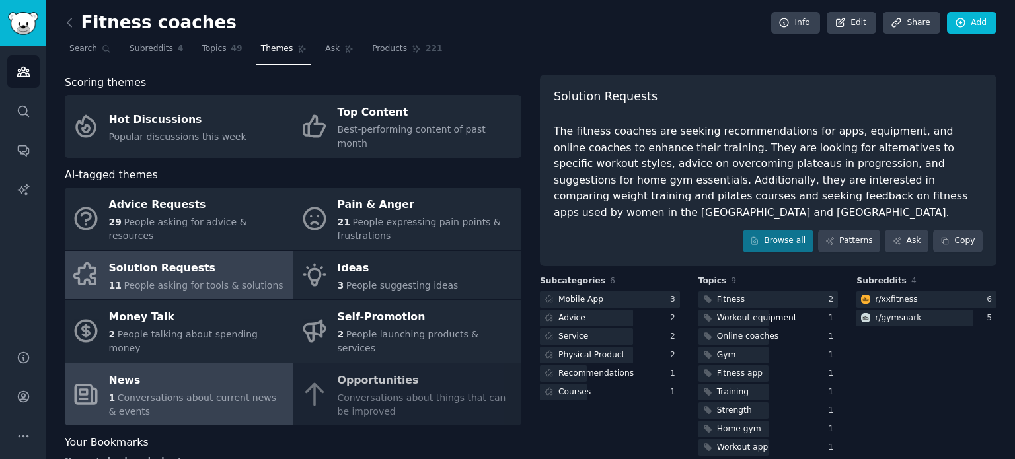
click at [260, 392] on span "Conversations about current news & events" at bounding box center [193, 404] width 168 height 24
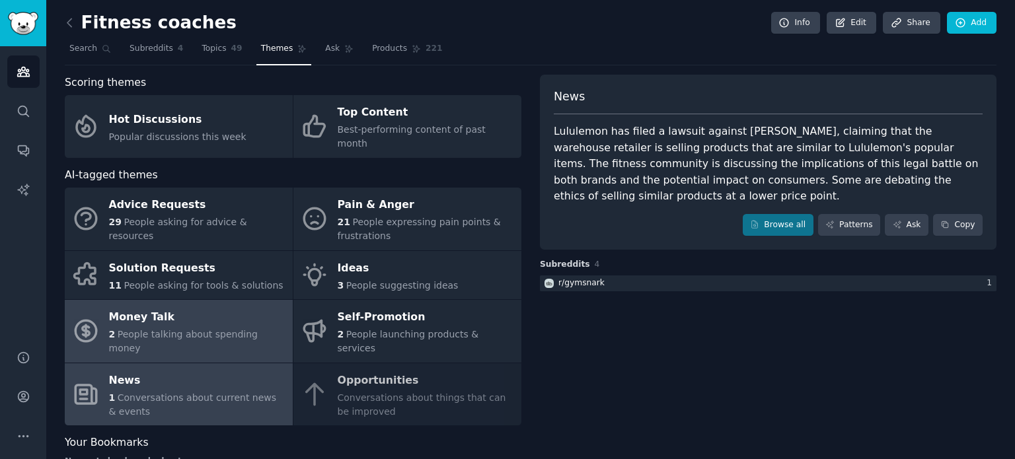
click at [215, 328] on link "Money Talk 2 People talking about spending money" at bounding box center [179, 331] width 228 height 63
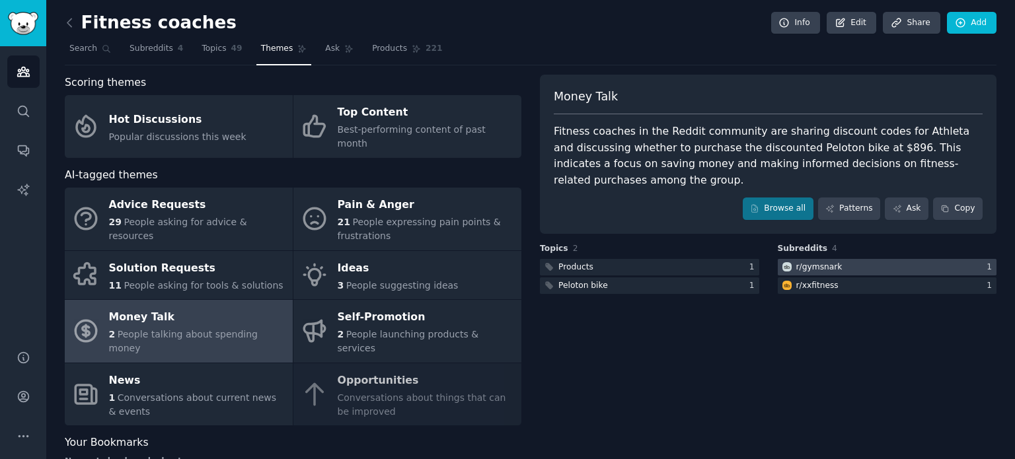
click at [885, 260] on div at bounding box center [887, 267] width 219 height 17
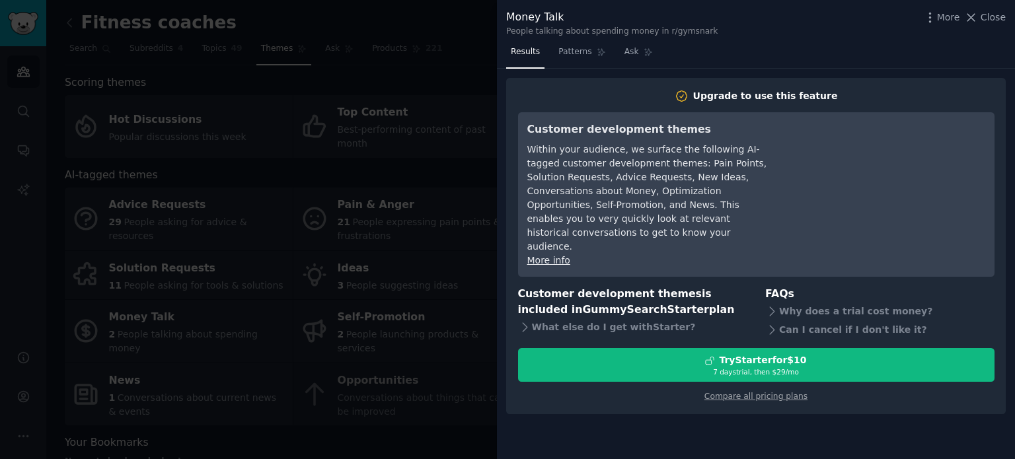
click at [462, 285] on div at bounding box center [507, 229] width 1015 height 459
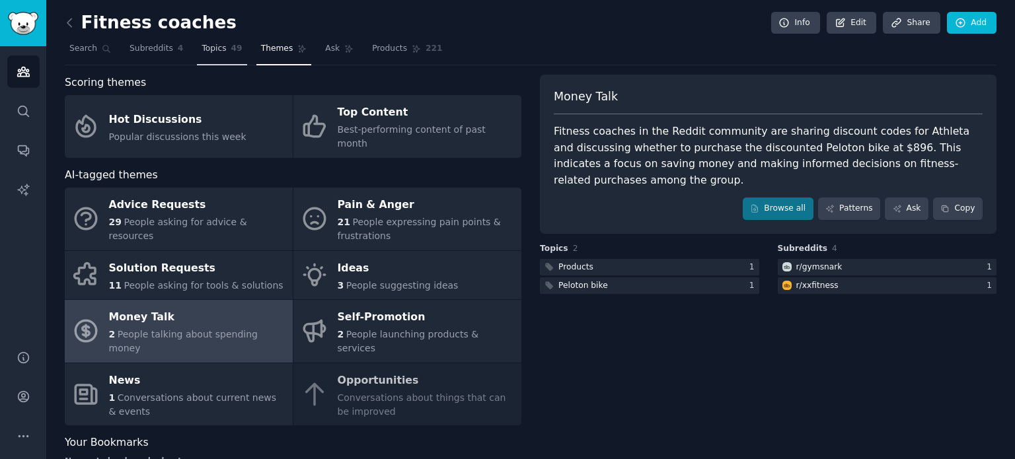
click at [212, 50] on span "Topics" at bounding box center [213, 49] width 24 height 12
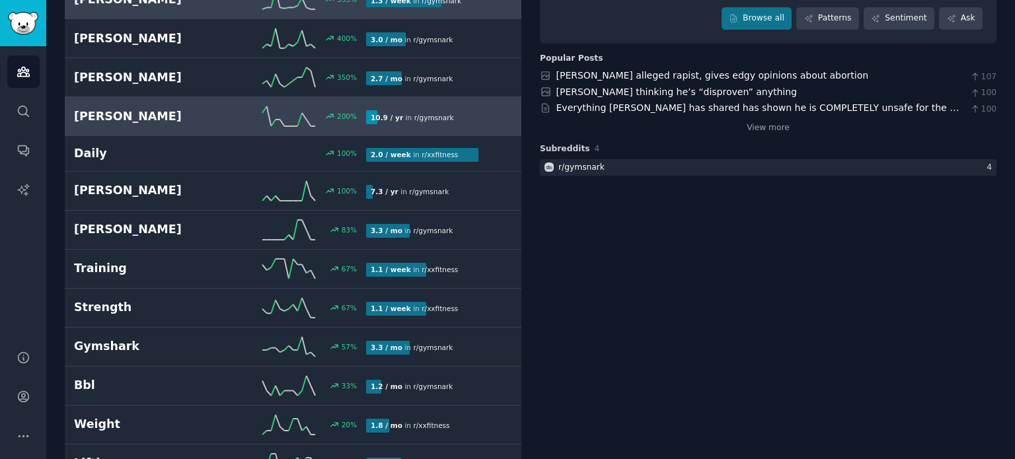
scroll to position [161, 0]
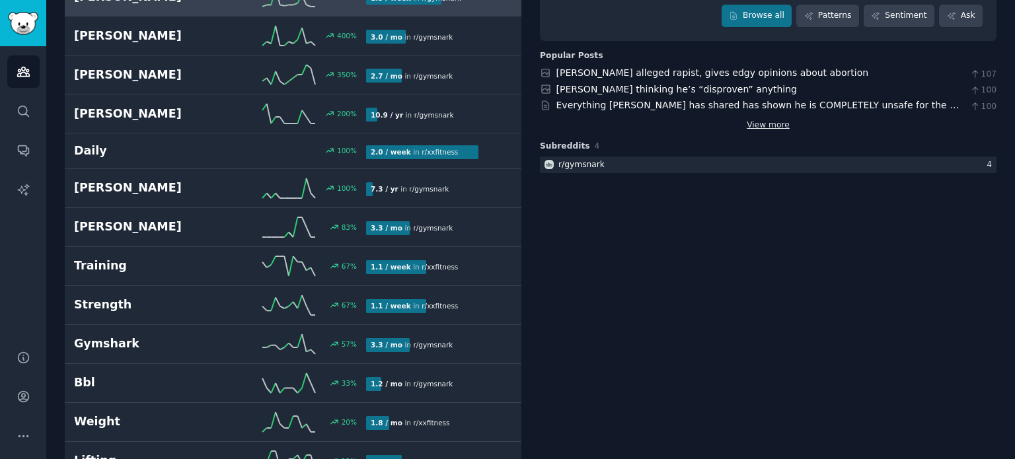
click at [762, 124] on link "View more" at bounding box center [768, 126] width 43 height 12
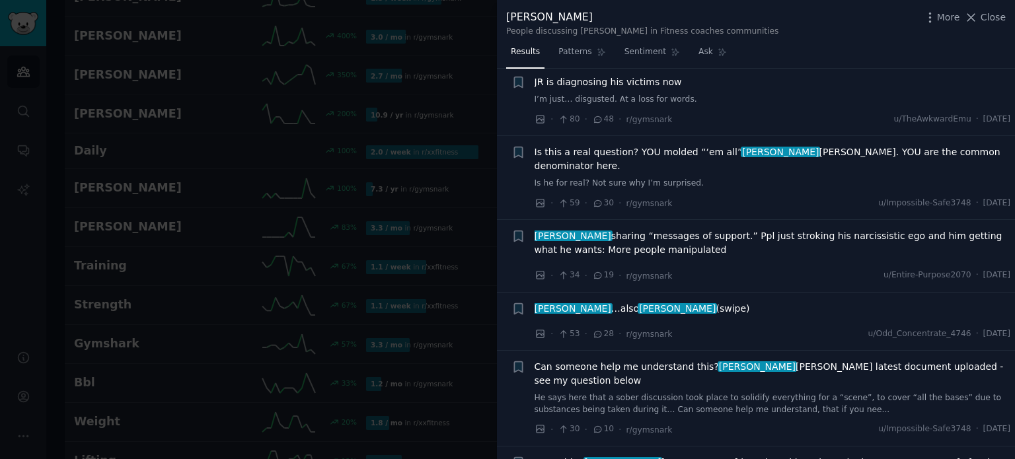
scroll to position [523, 0]
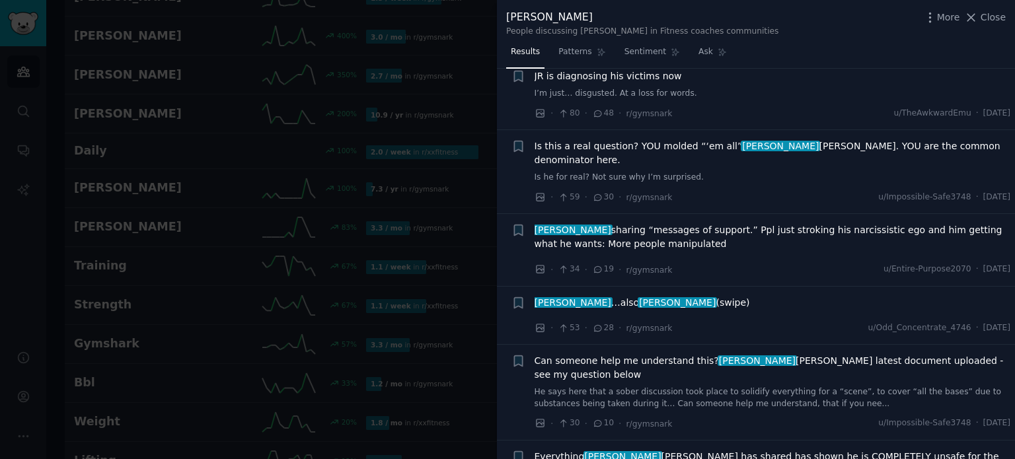
click at [475, 383] on div at bounding box center [507, 229] width 1015 height 459
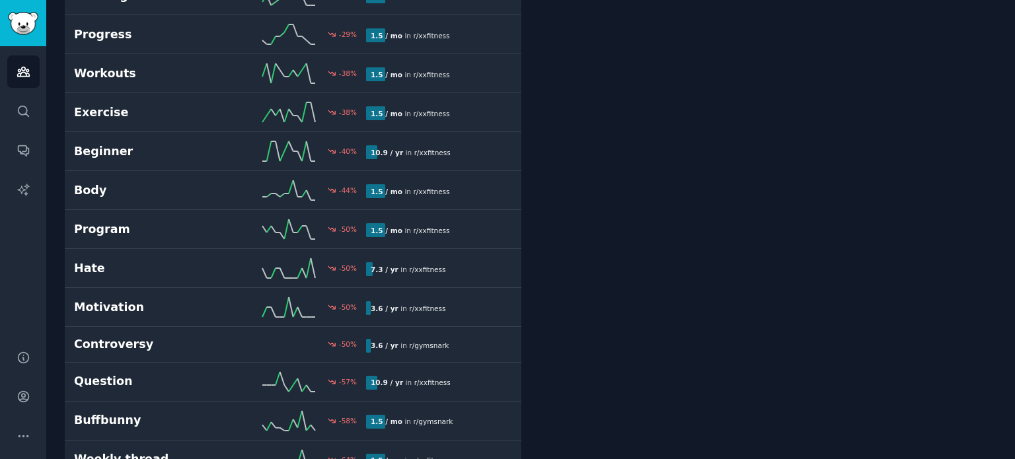
scroll to position [1013, 0]
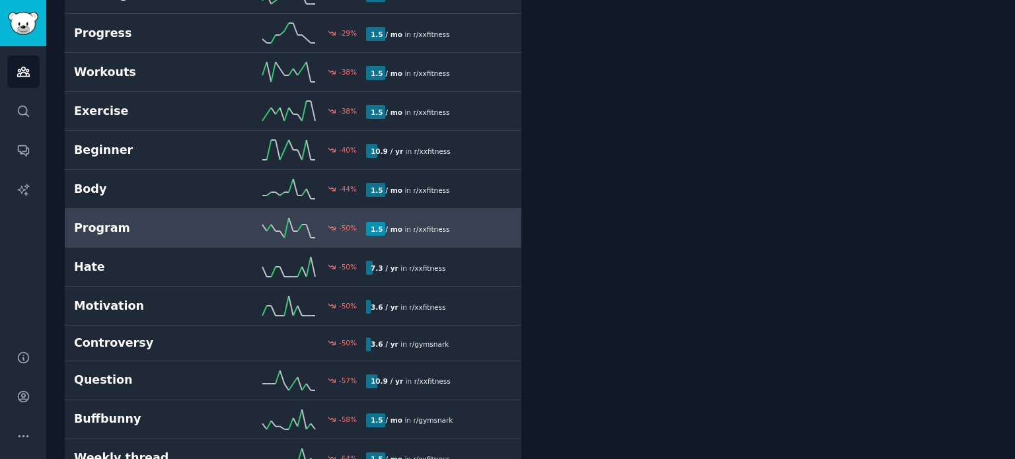
click at [299, 235] on link "Program -50 % 1.5 / mo in r/ xxfitness" at bounding box center [293, 228] width 457 height 39
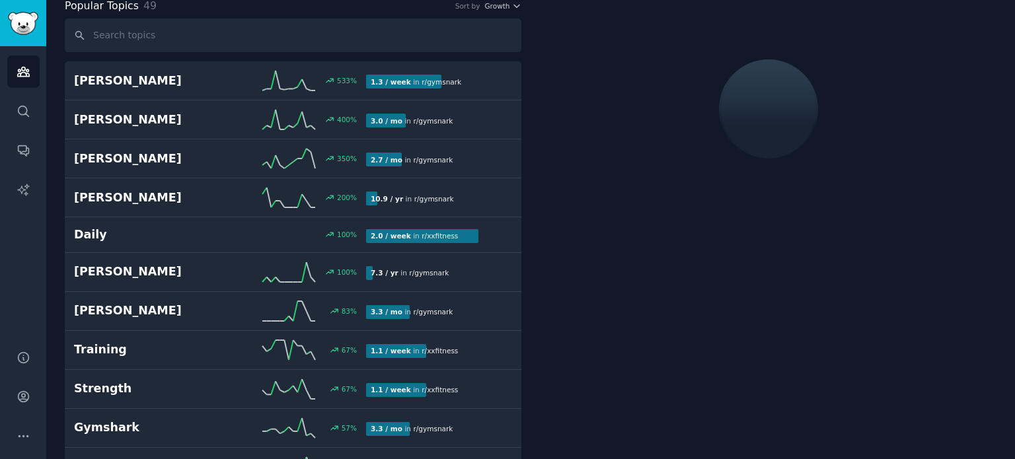
scroll to position [73, 0]
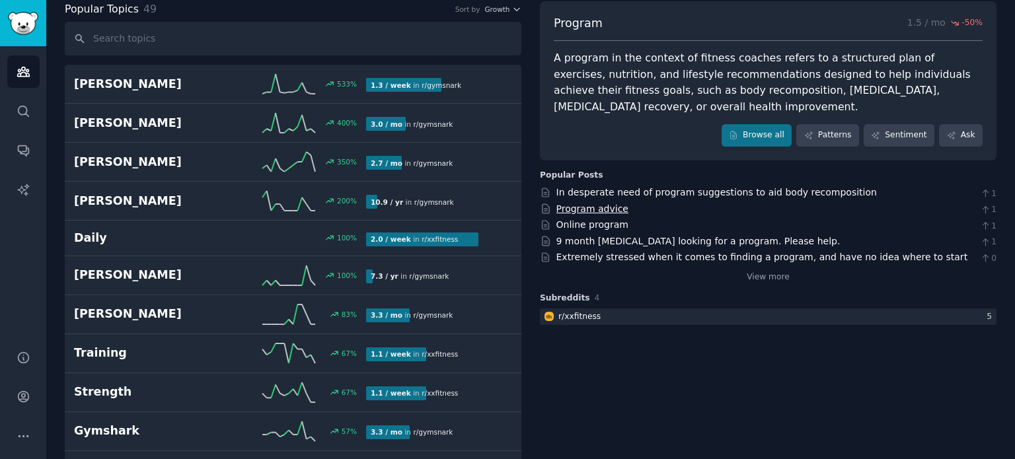
click at [577, 212] on link "Program advice" at bounding box center [592, 208] width 72 height 11
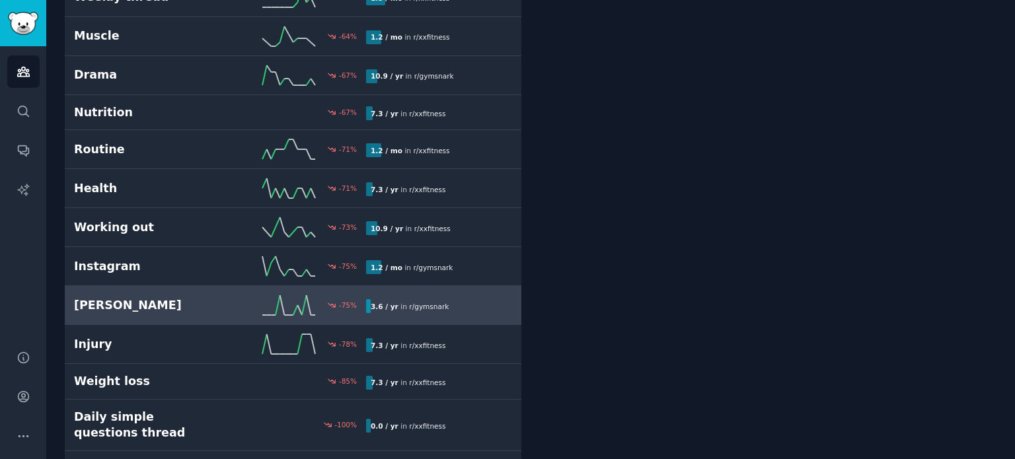
scroll to position [1583, 0]
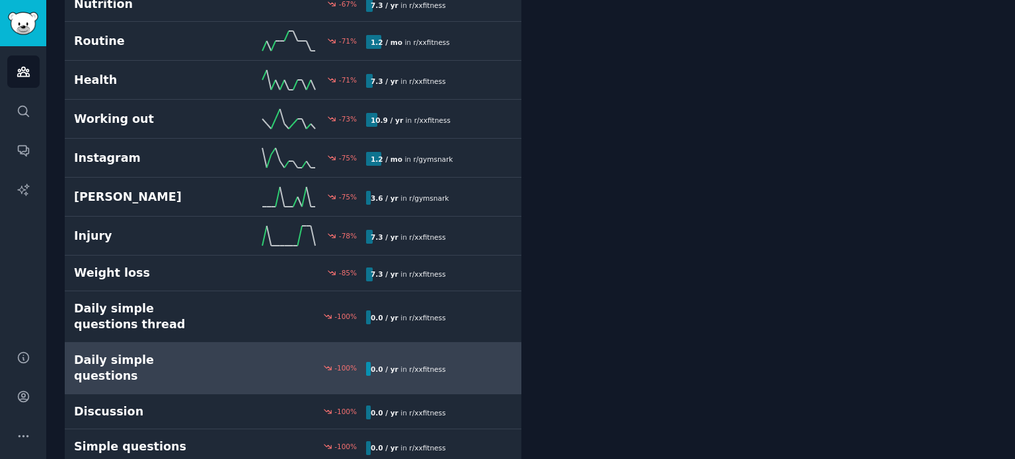
click at [217, 343] on link "Daily simple questions -100 % 0.0 / yr in r/ xxfitness" at bounding box center [293, 369] width 457 height 52
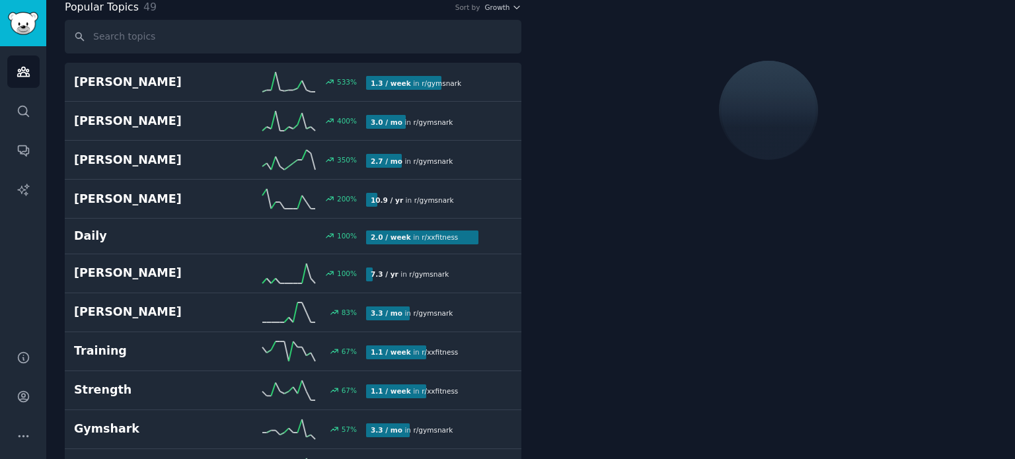
scroll to position [73, 0]
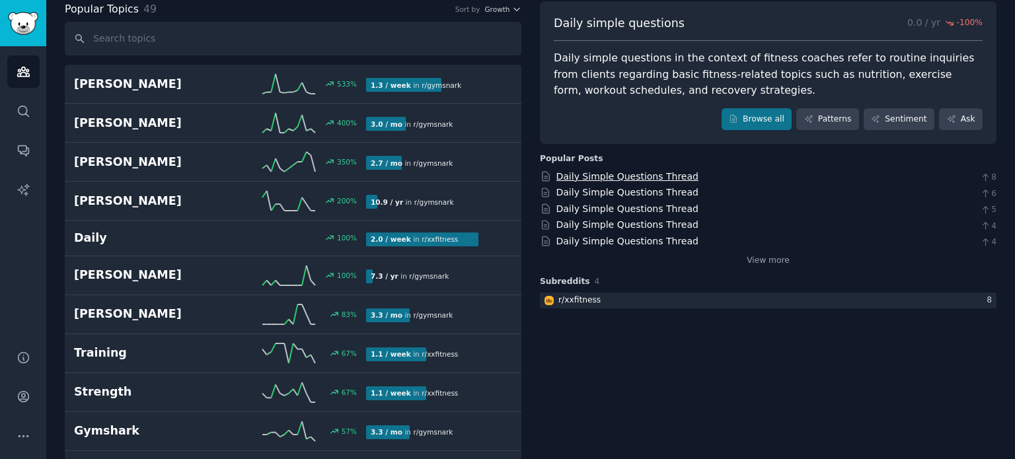
click at [634, 171] on link "Daily Simple Questions Thread" at bounding box center [627, 176] width 142 height 11
click at [634, 195] on link "Daily Simple Questions Thread" at bounding box center [627, 192] width 142 height 11
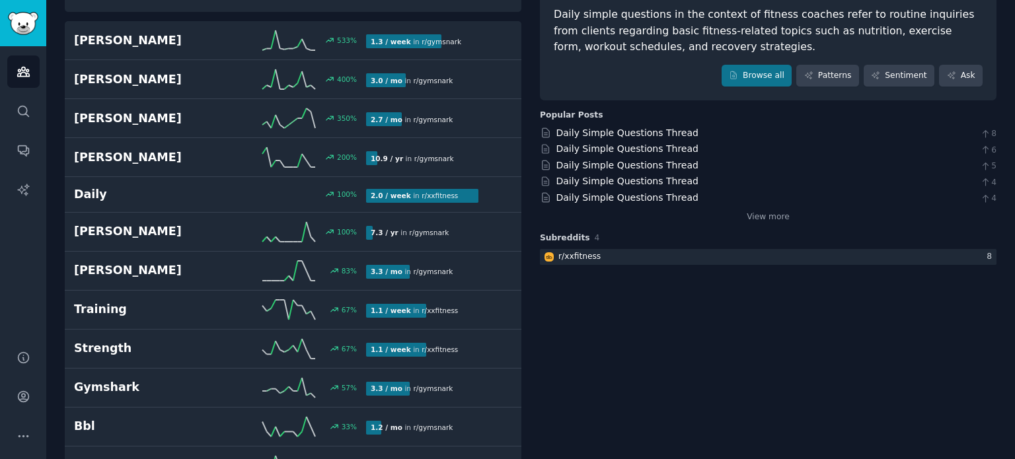
scroll to position [0, 0]
